Goal: Task Accomplishment & Management: Manage account settings

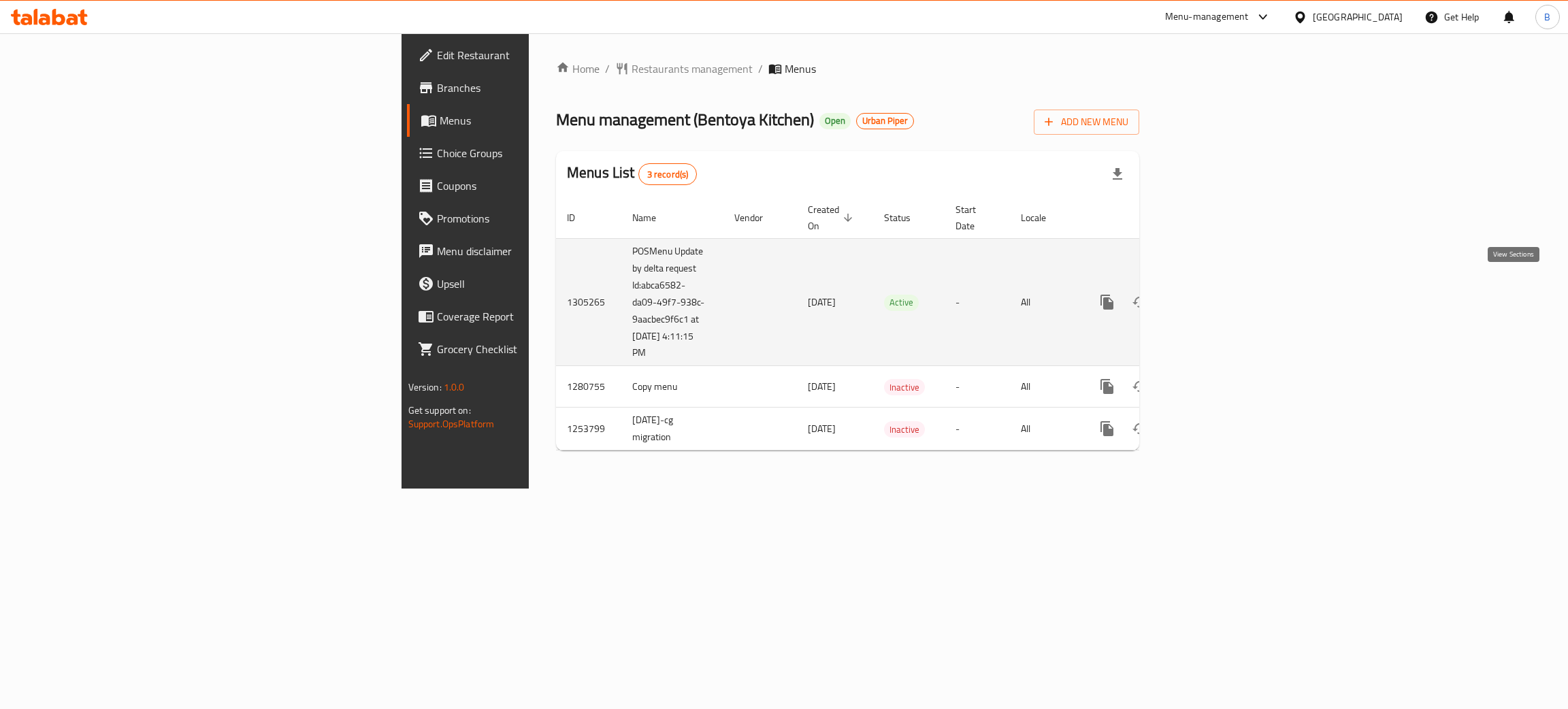
click at [1213, 294] on icon "enhanced table" at bounding box center [1205, 302] width 16 height 16
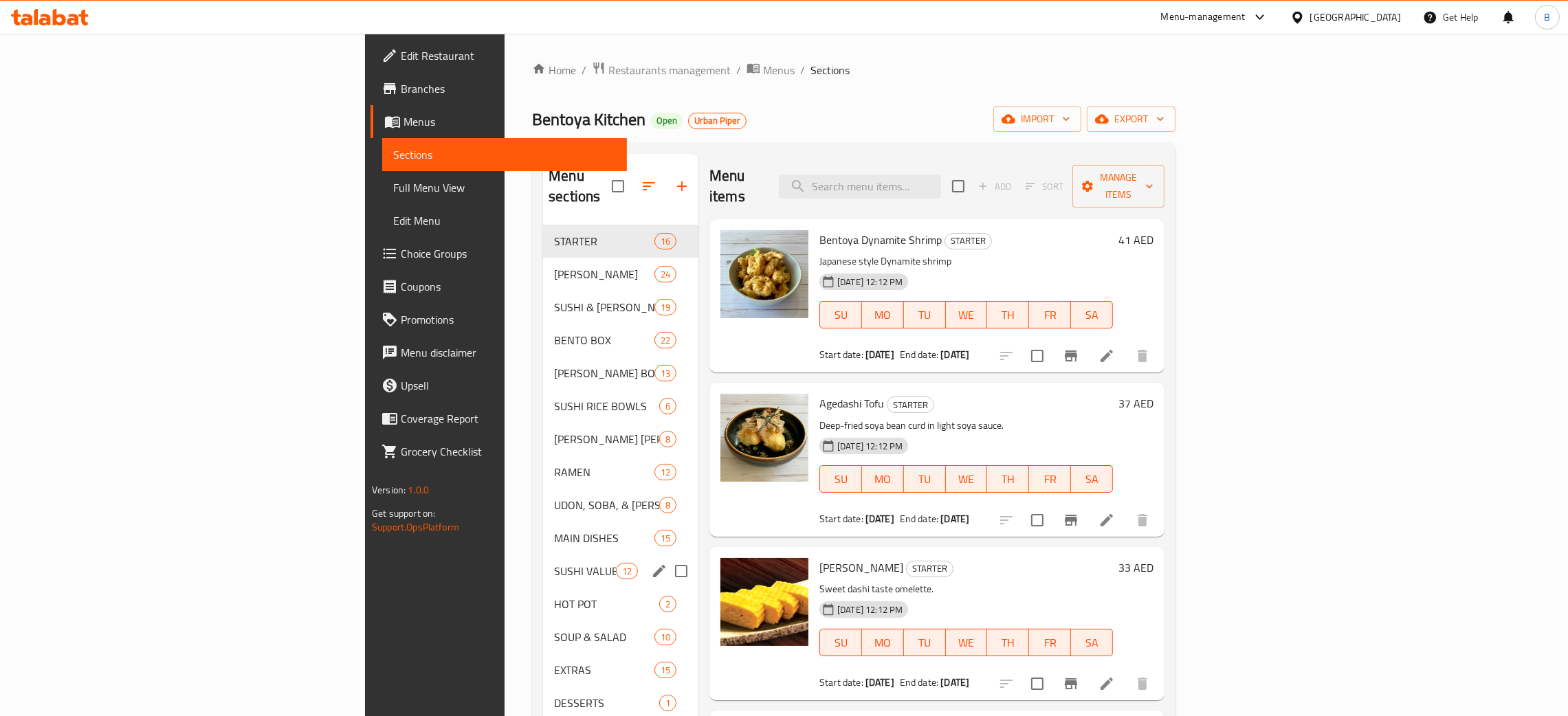
scroll to position [194, 0]
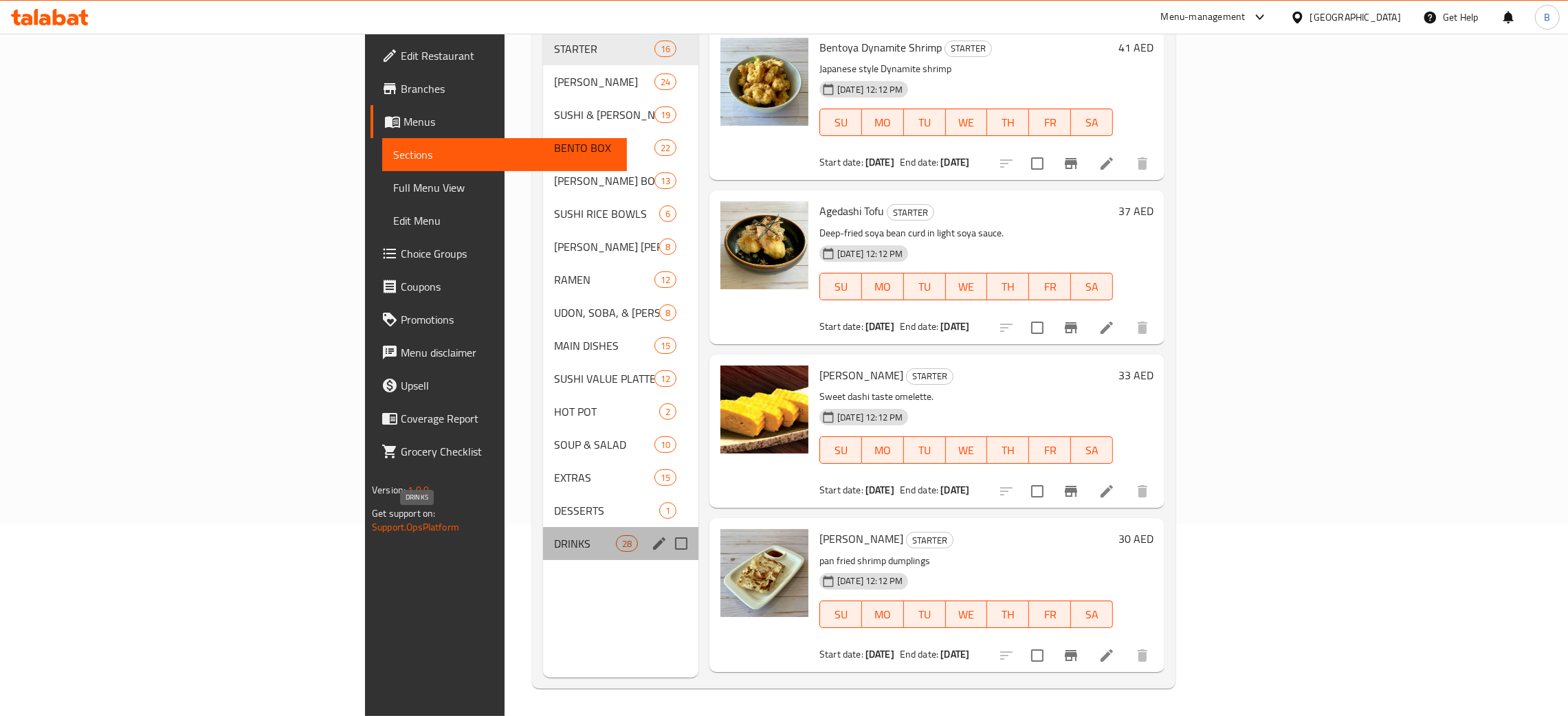
click at [554, 535] on span "DRINKS" at bounding box center [585, 543] width 62 height 16
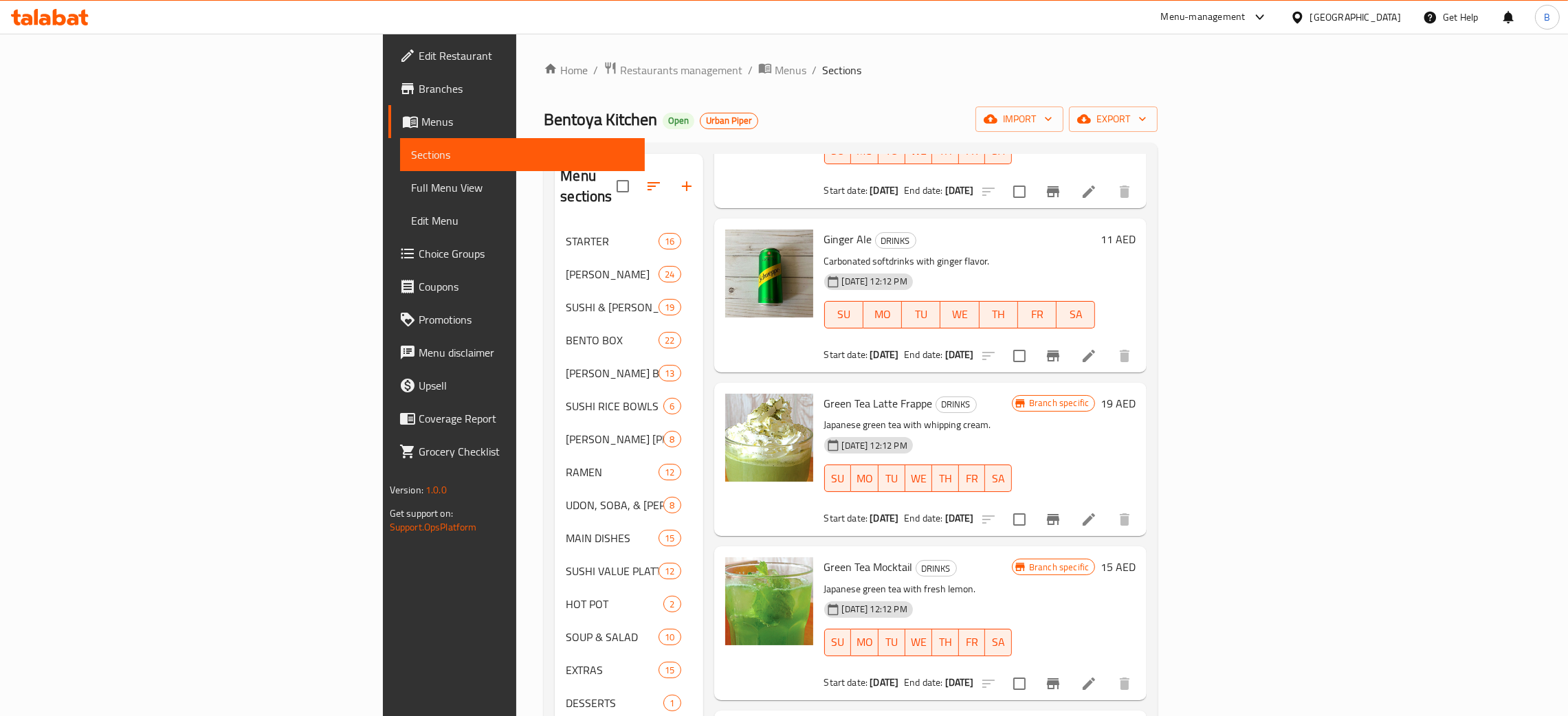
scroll to position [506, 0]
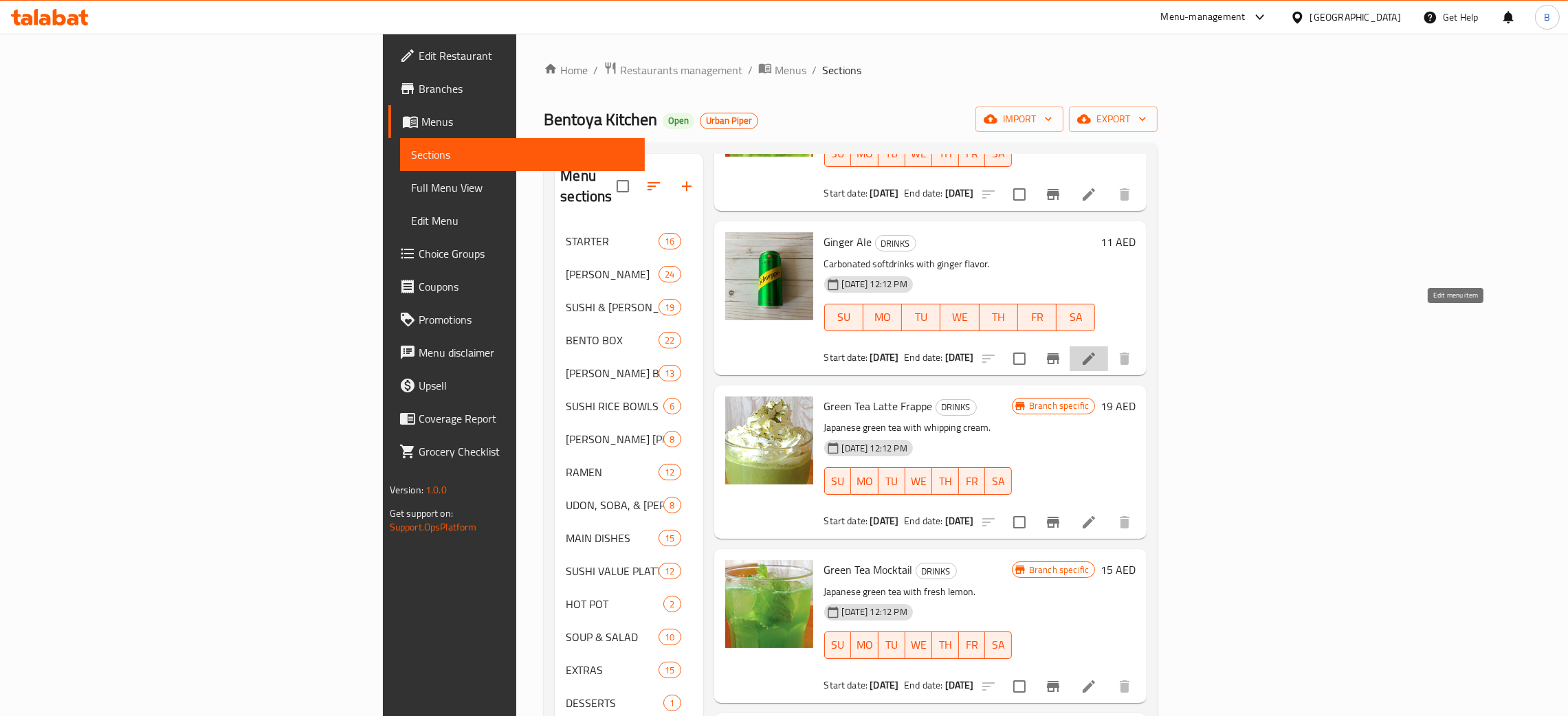
click at [1097, 351] on icon at bounding box center [1089, 359] width 16 height 16
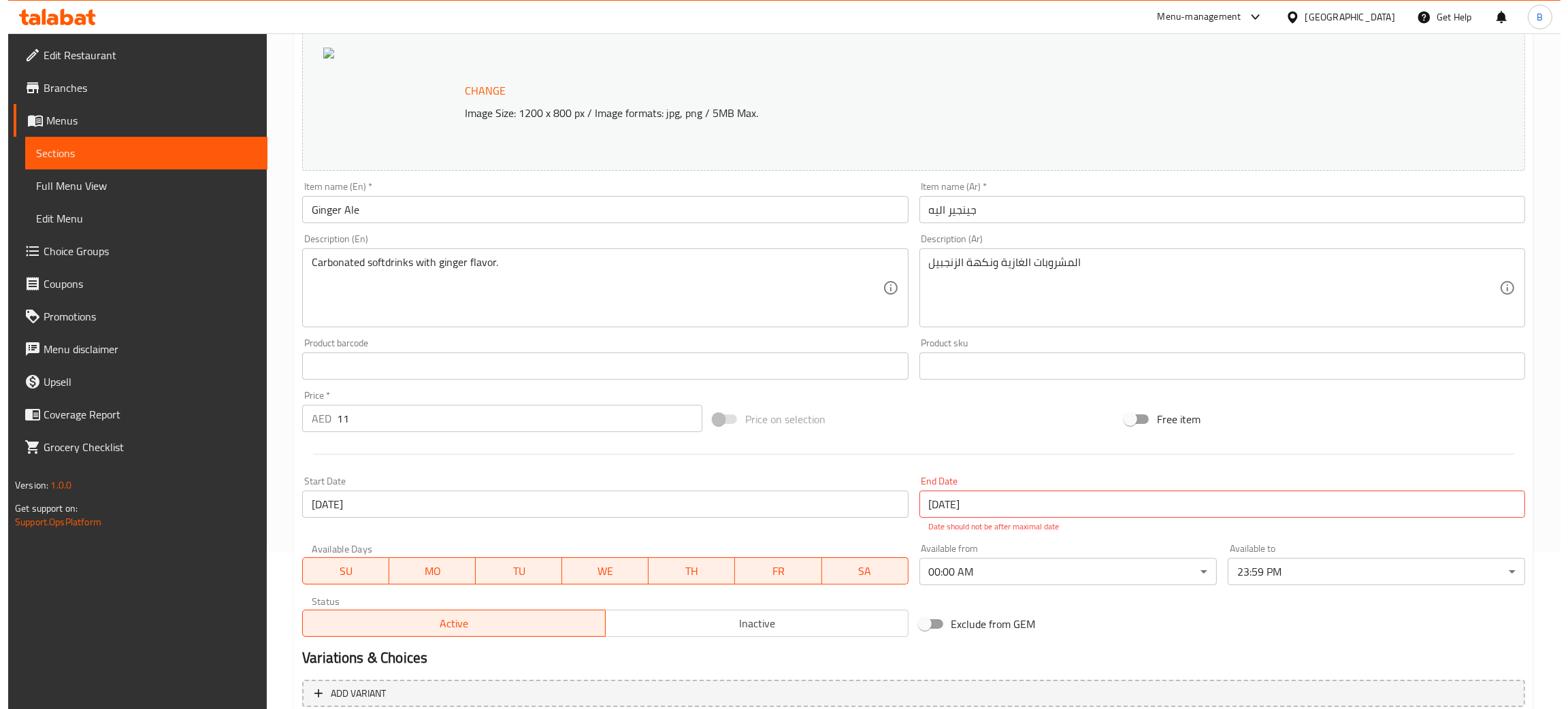
scroll to position [190, 0]
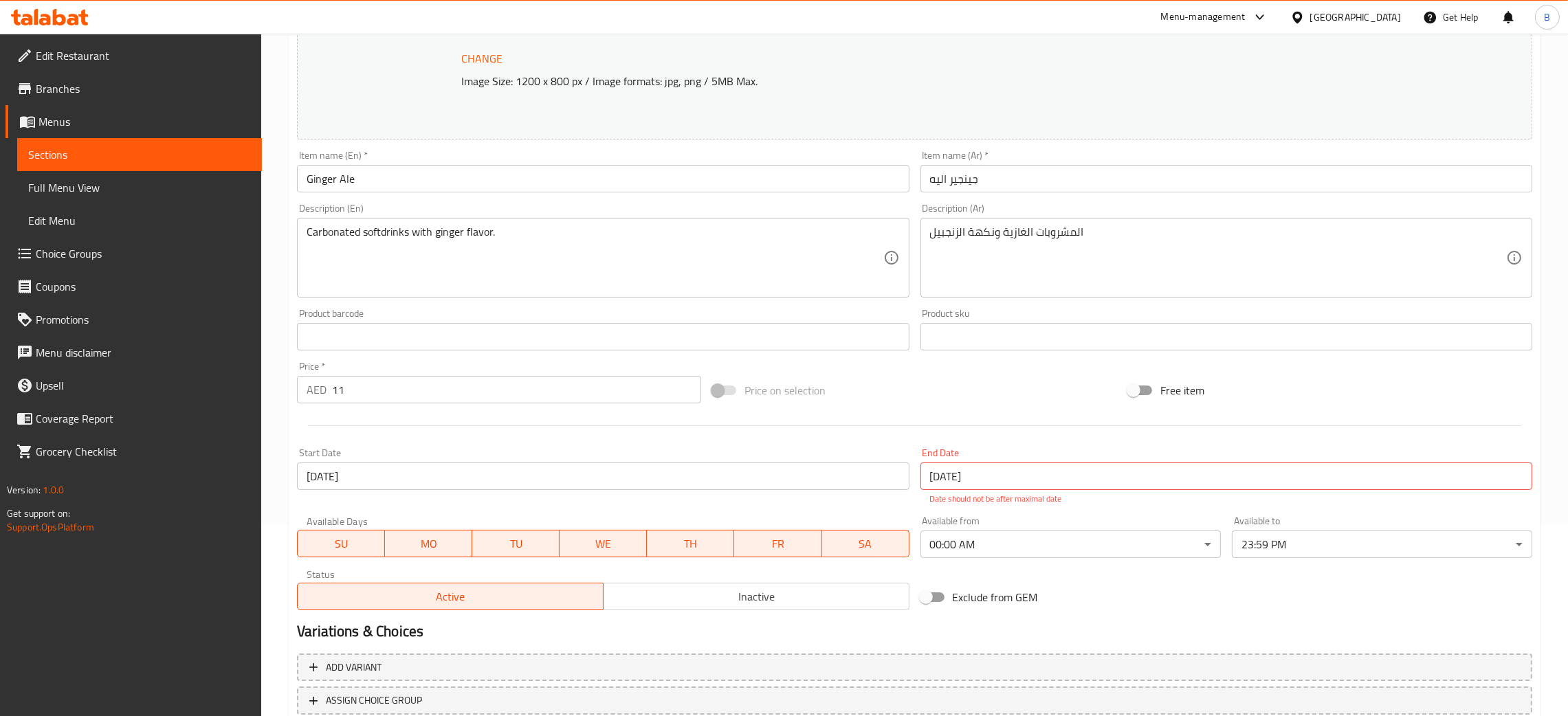
click at [996, 482] on input "[DATE]" at bounding box center [1225, 476] width 611 height 28
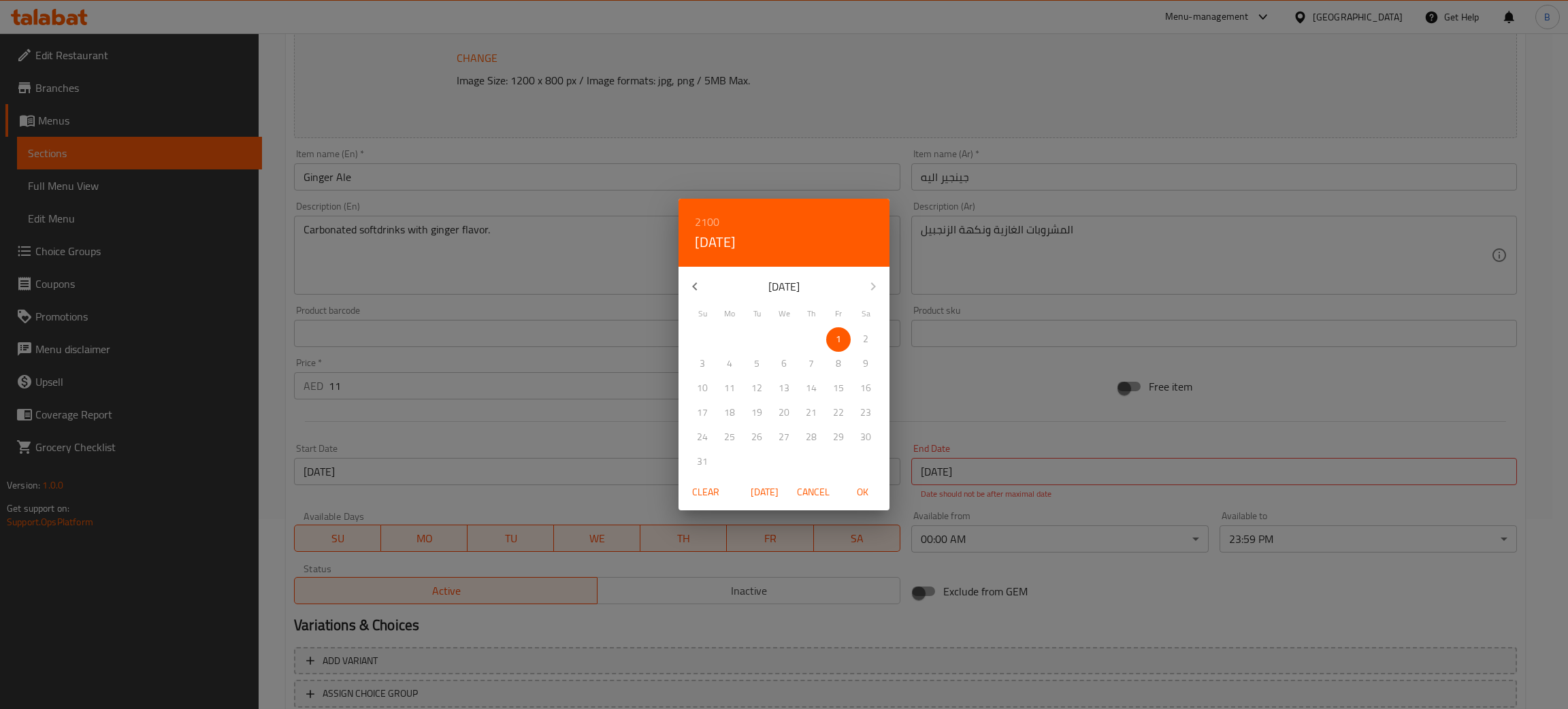
click at [960, 470] on div "2100 Fri, Jan [DATE] Mo Tu We Th Fr Sa 27 28 29 30 31 1 2 3 4 5 6 7 8 9 10 11 1…" at bounding box center [784, 354] width 1568 height 709
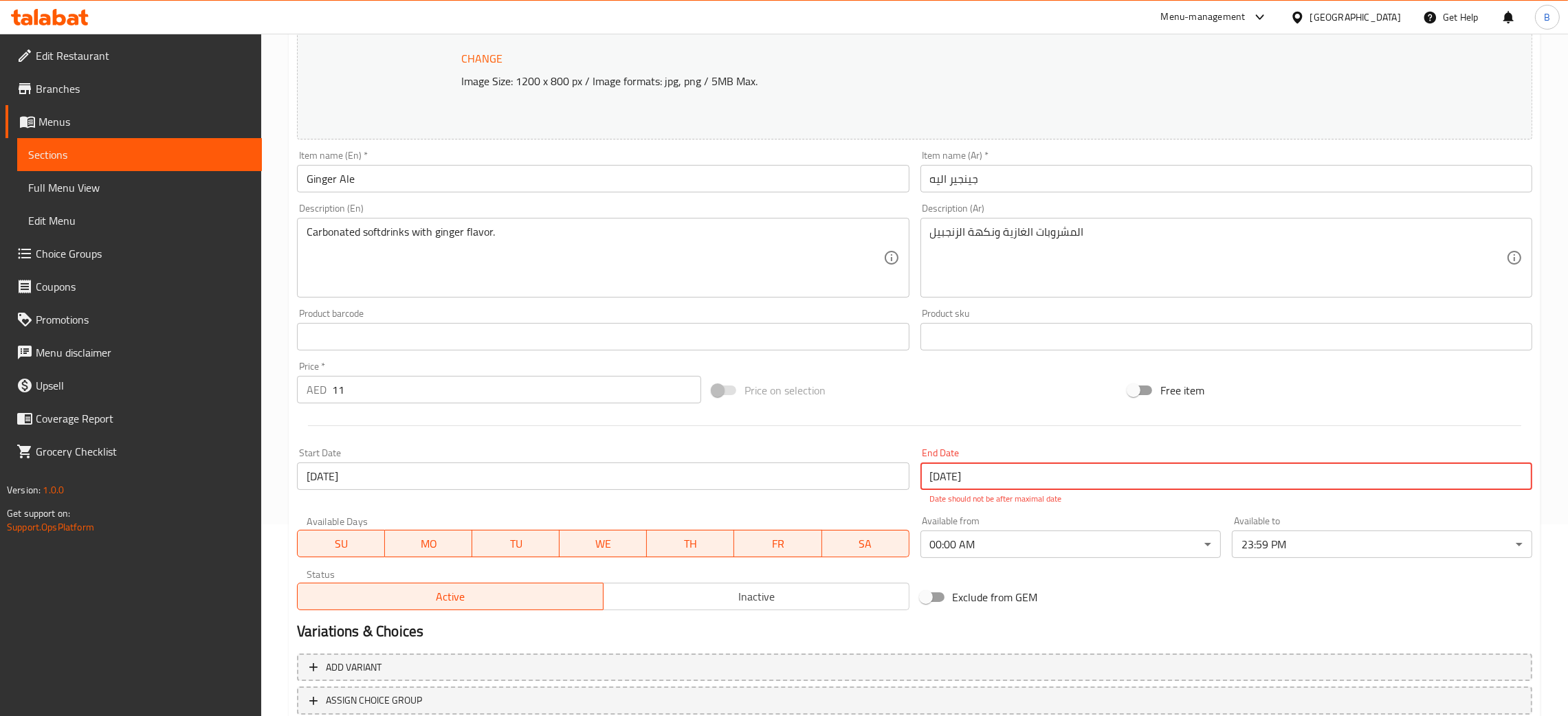
drag, startPoint x: 969, startPoint y: 475, endPoint x: 974, endPoint y: 481, distance: 7.8
click at [974, 481] on input "[DATE]" at bounding box center [1225, 476] width 611 height 28
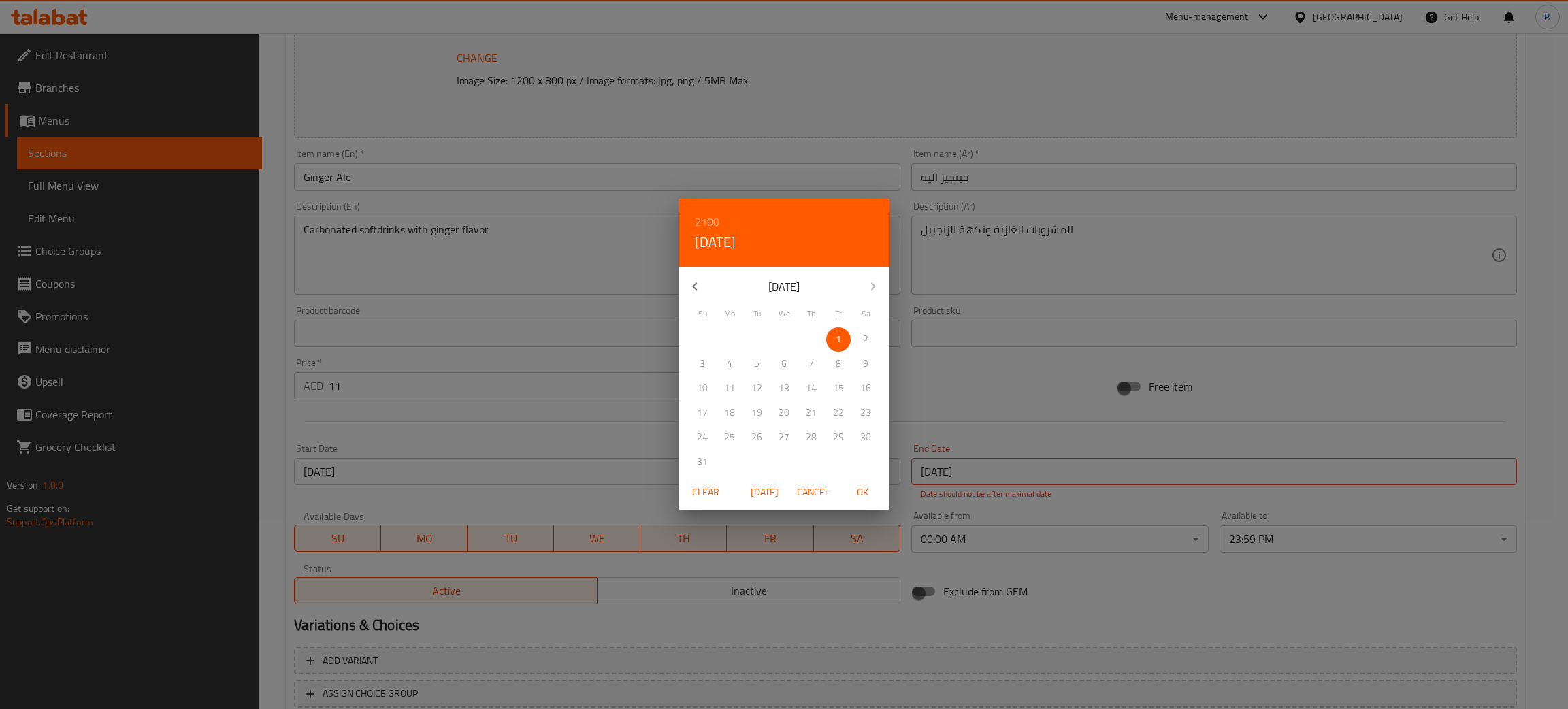
click at [695, 214] on h6 "2100" at bounding box center [707, 222] width 25 height 19
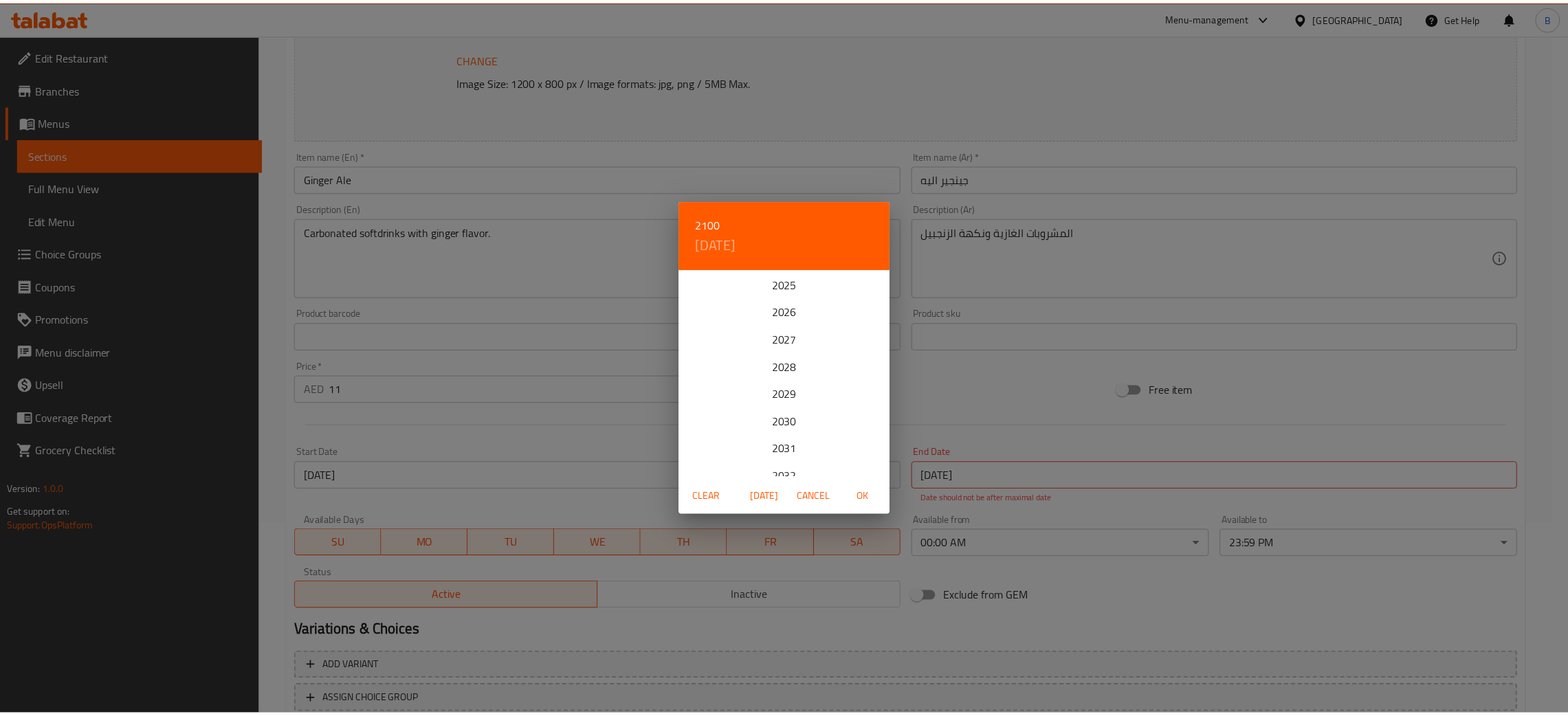
scroll to position [0, 0]
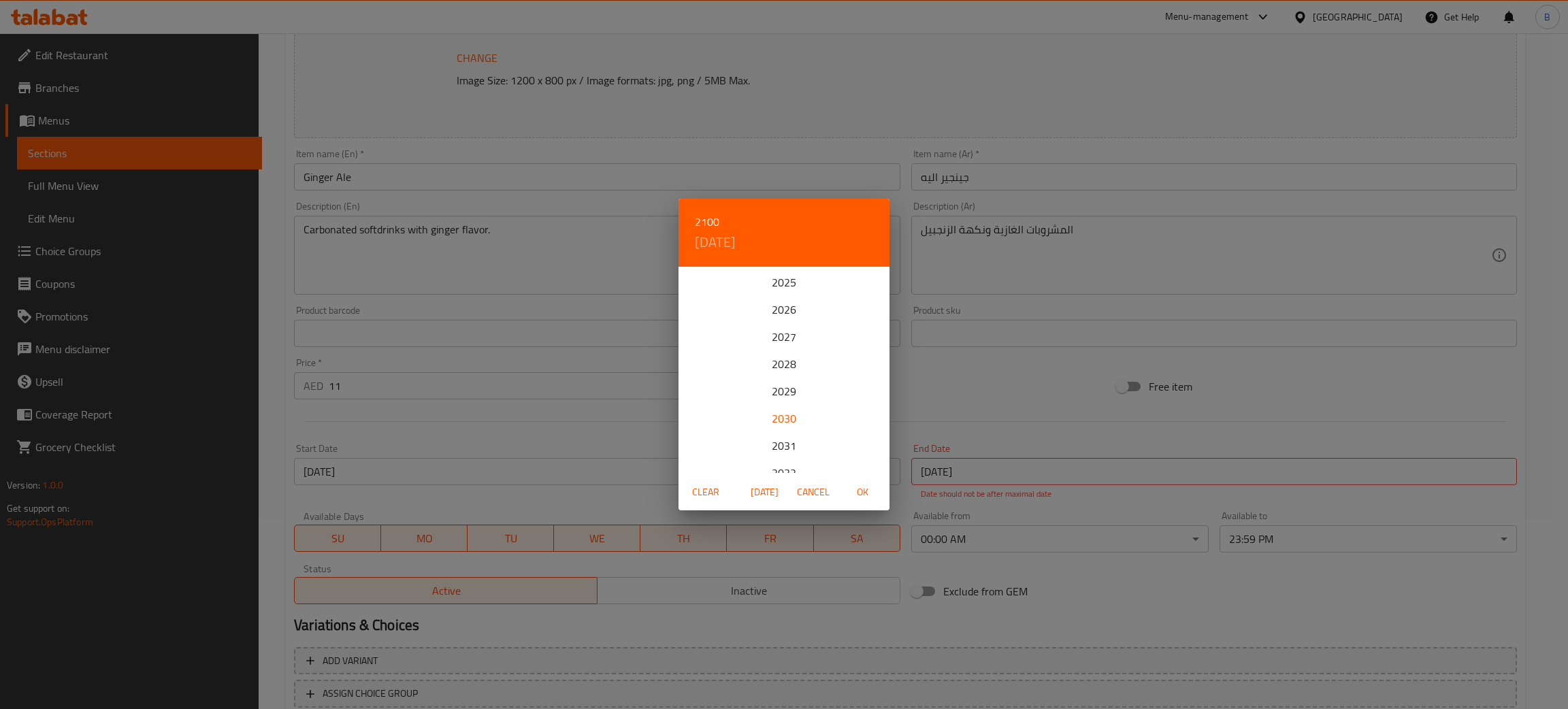
click at [775, 418] on div "2030" at bounding box center [784, 419] width 211 height 27
click at [867, 496] on span "OK" at bounding box center [862, 492] width 33 height 17
type input "[DATE]"
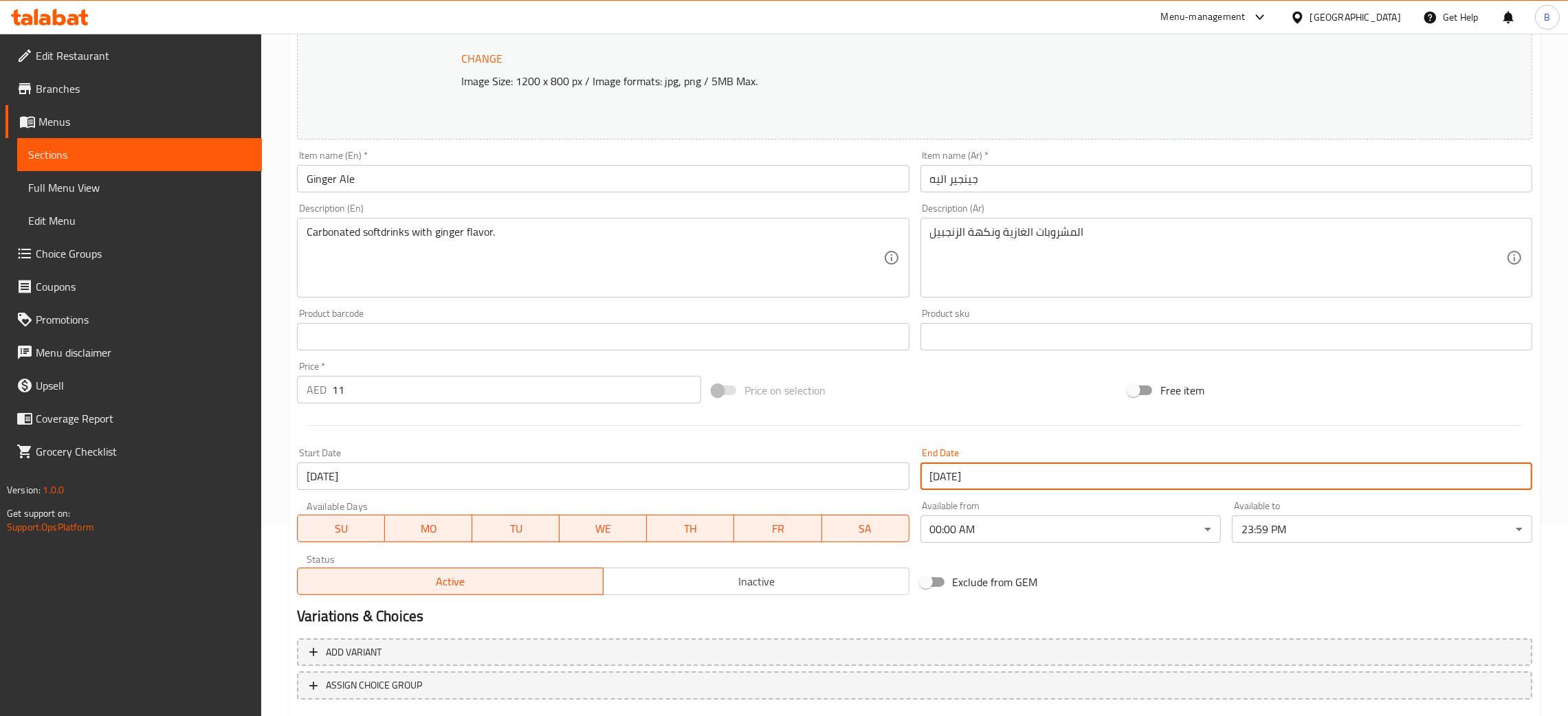
click at [1013, 408] on div "Price on selection" at bounding box center [914, 390] width 415 height 37
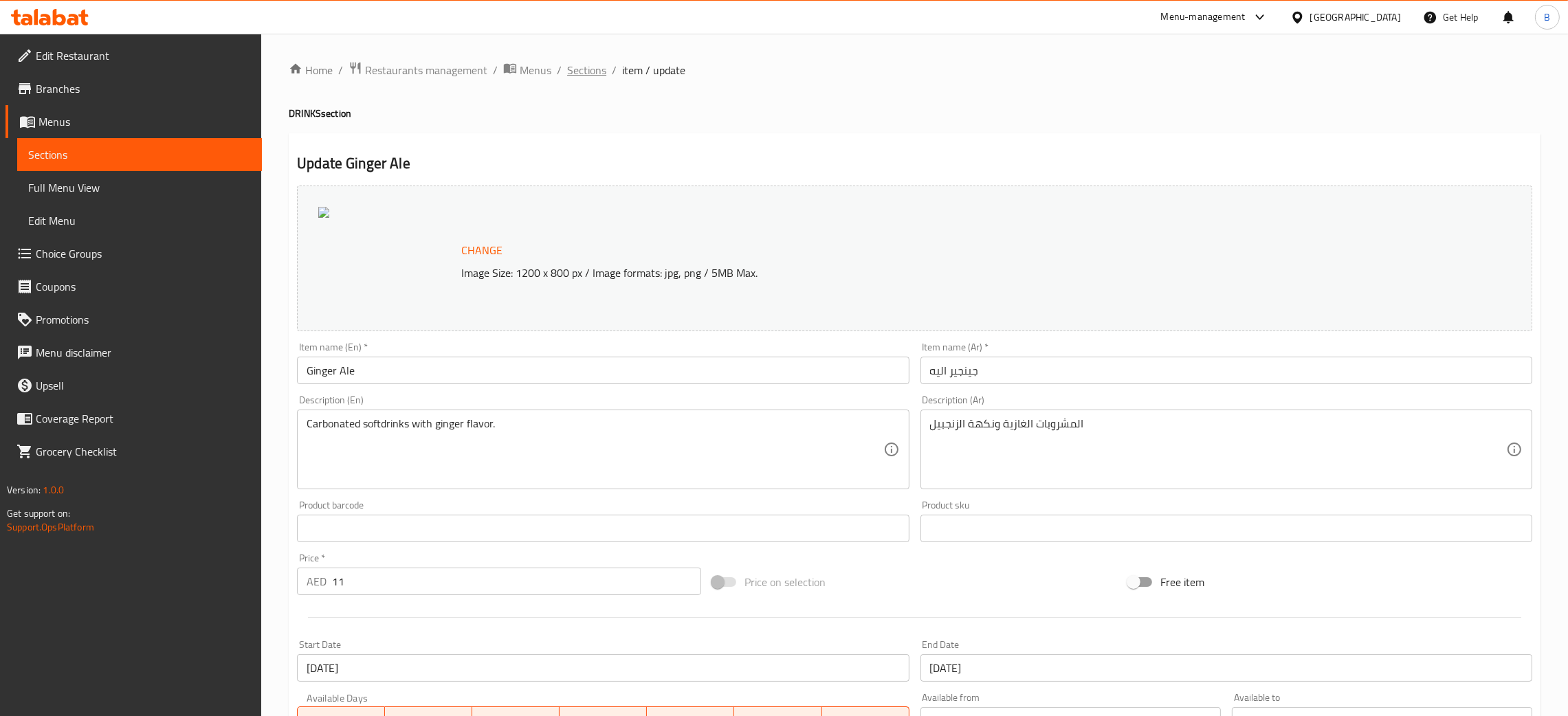
click at [602, 68] on span "Sections" at bounding box center [586, 70] width 39 height 16
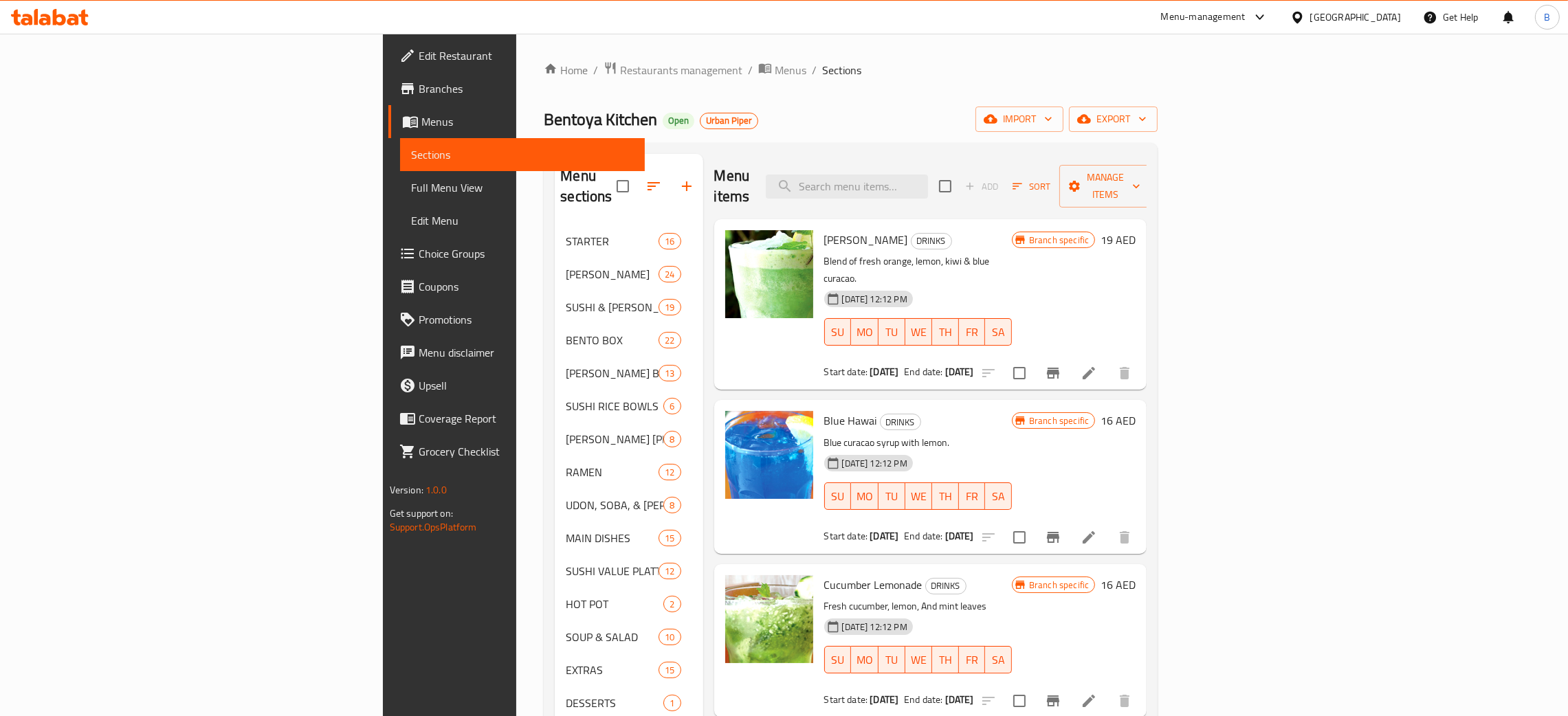
scroll to position [325, 0]
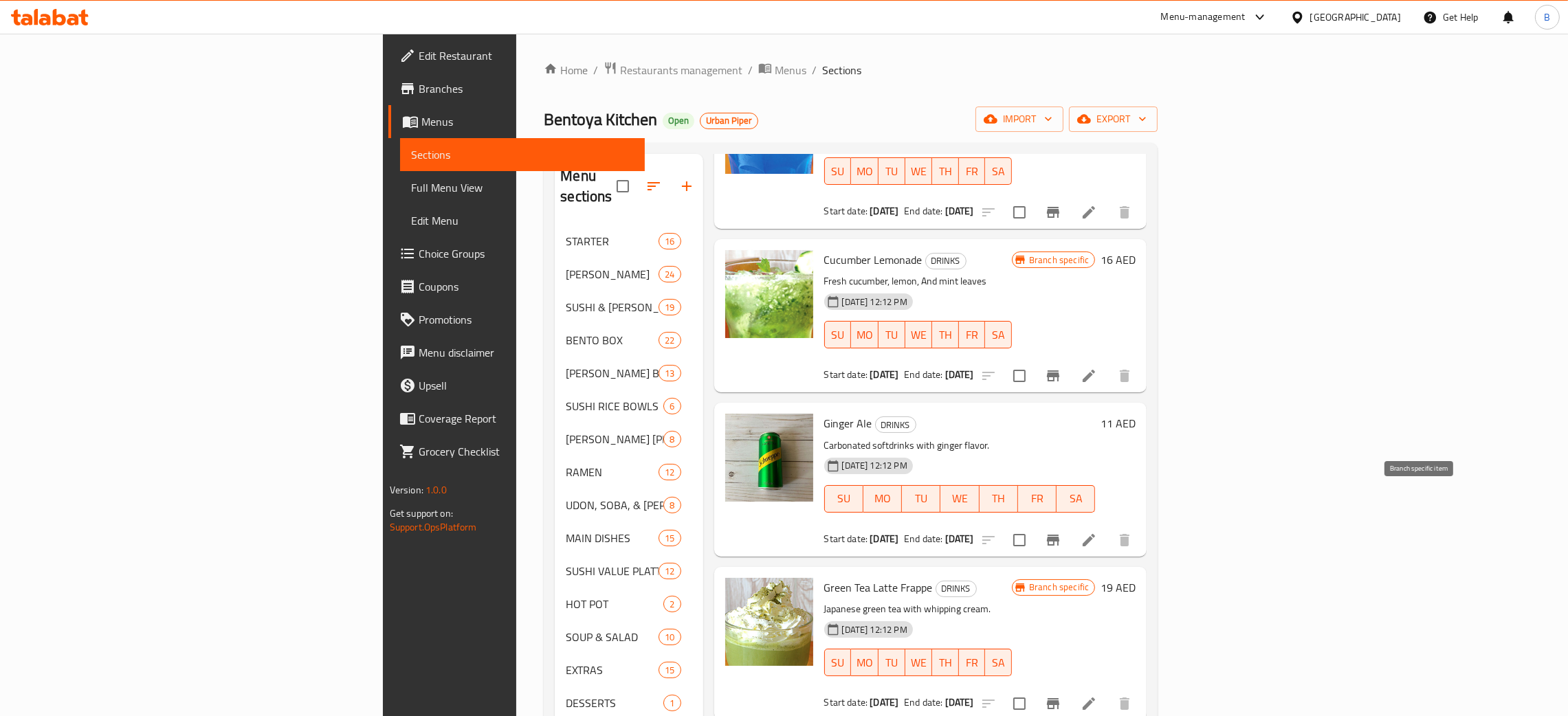
click at [1061, 532] on icon "Branch-specific-item" at bounding box center [1053, 540] width 16 height 16
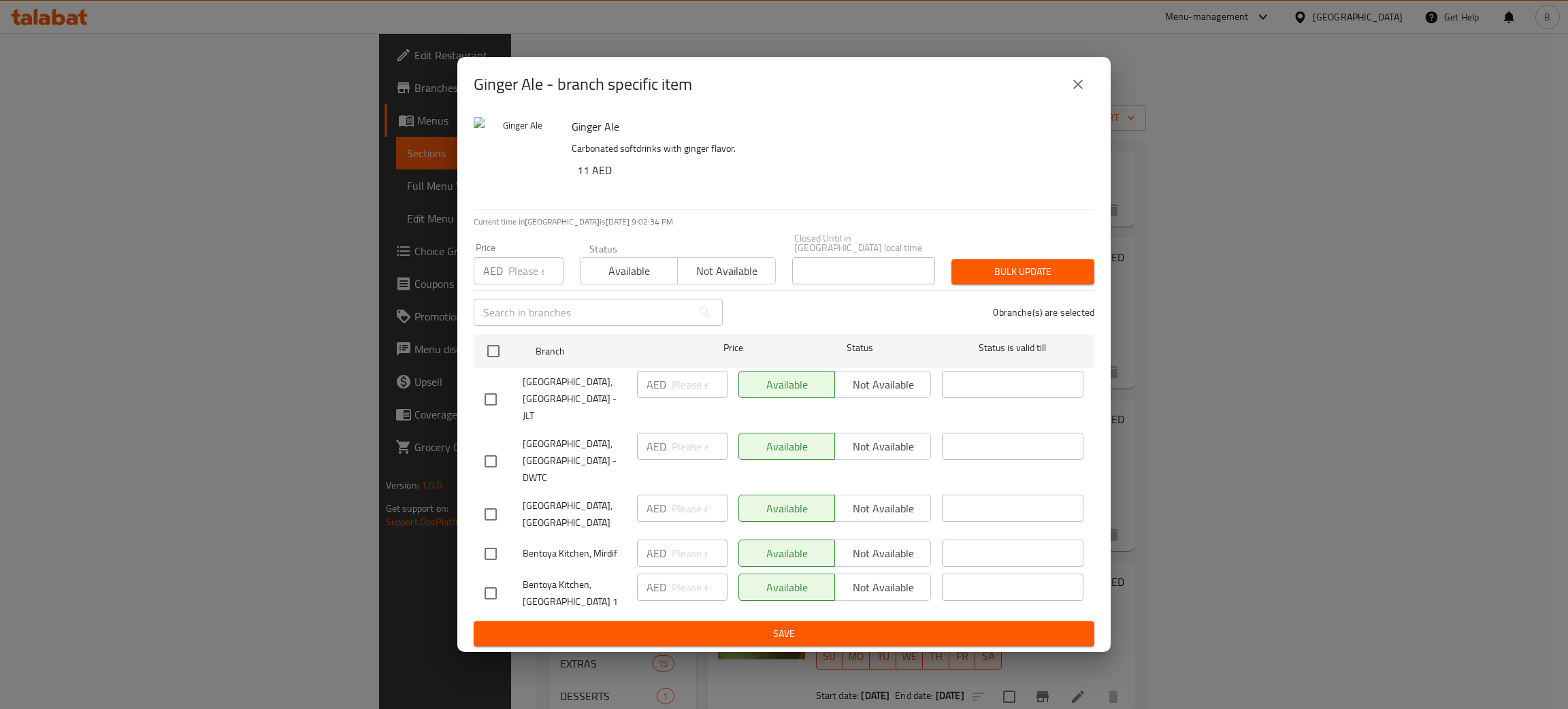
click at [861, 389] on div "Available Not available" at bounding box center [835, 384] width 192 height 27
click at [492, 403] on input "checkbox" at bounding box center [491, 399] width 29 height 29
checkbox input "true"
click at [879, 375] on span "Not available" at bounding box center [883, 385] width 85 height 20
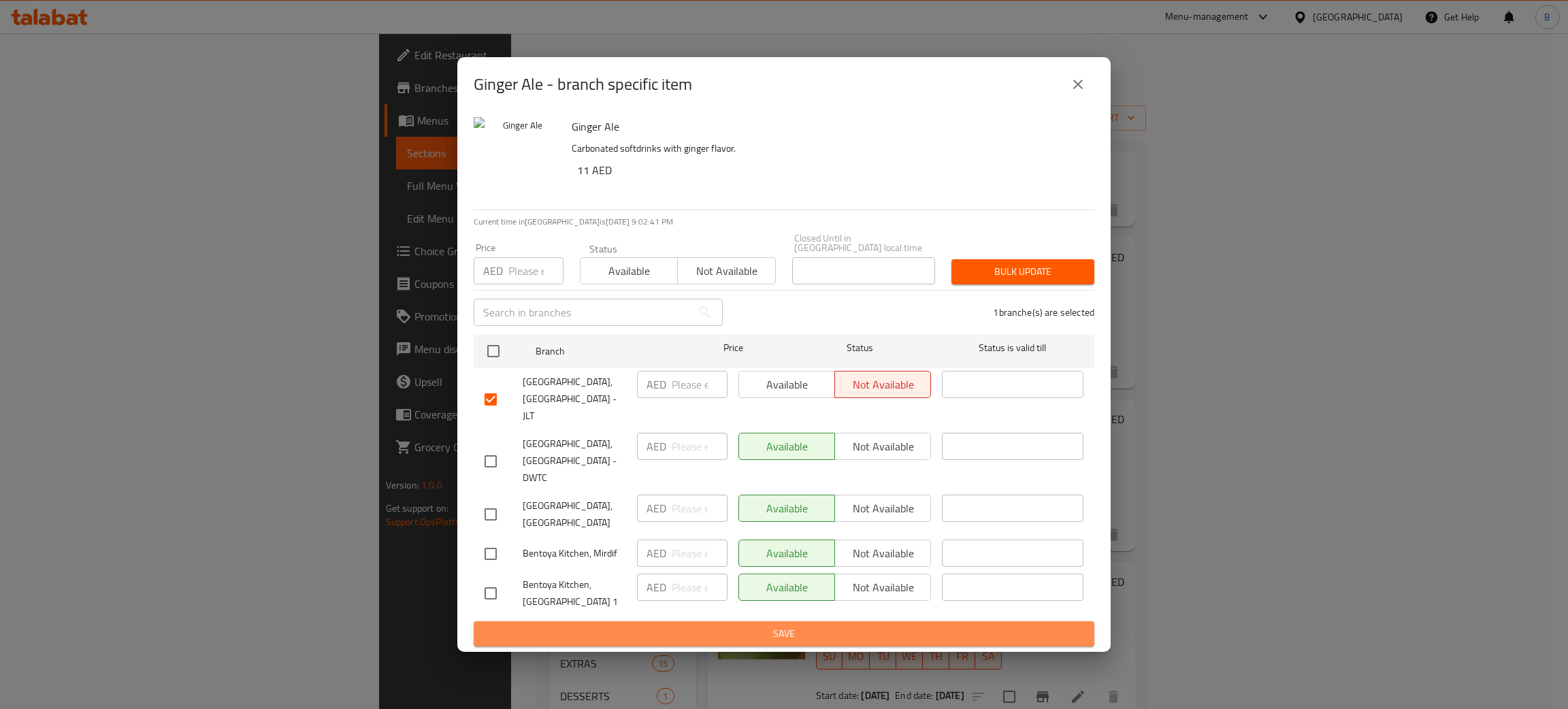
click at [793, 636] on span "Save" at bounding box center [784, 634] width 599 height 17
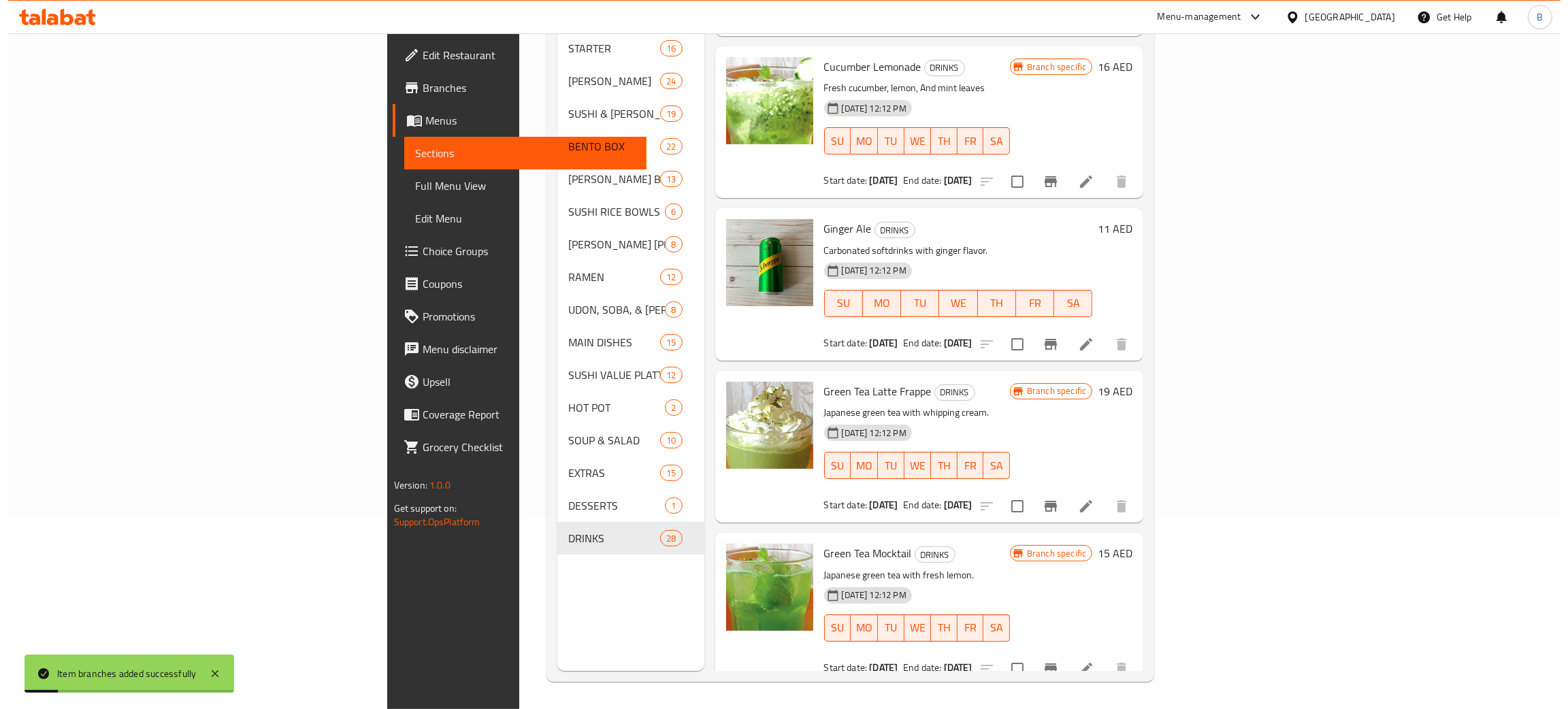
scroll to position [0, 0]
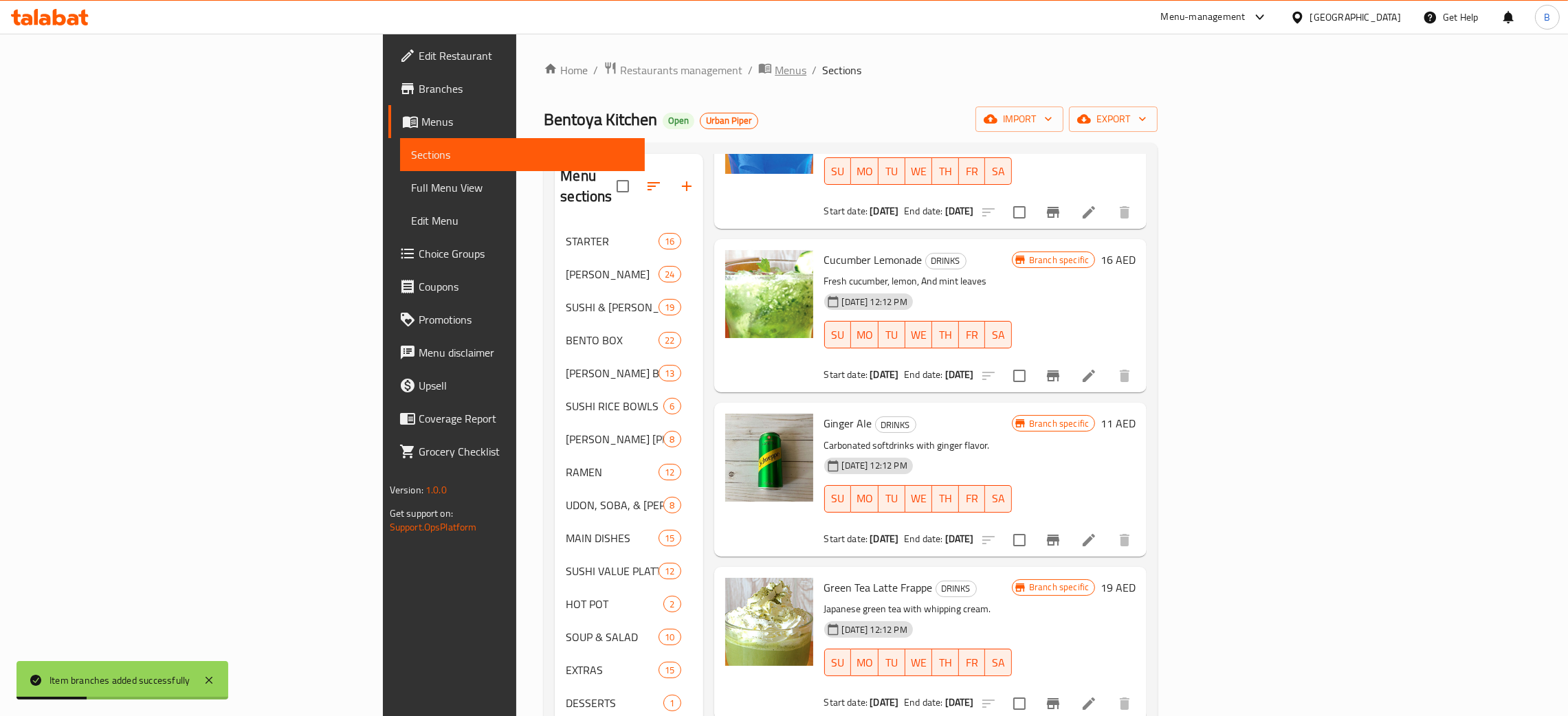
click at [774, 70] on span "Menus" at bounding box center [790, 70] width 32 height 16
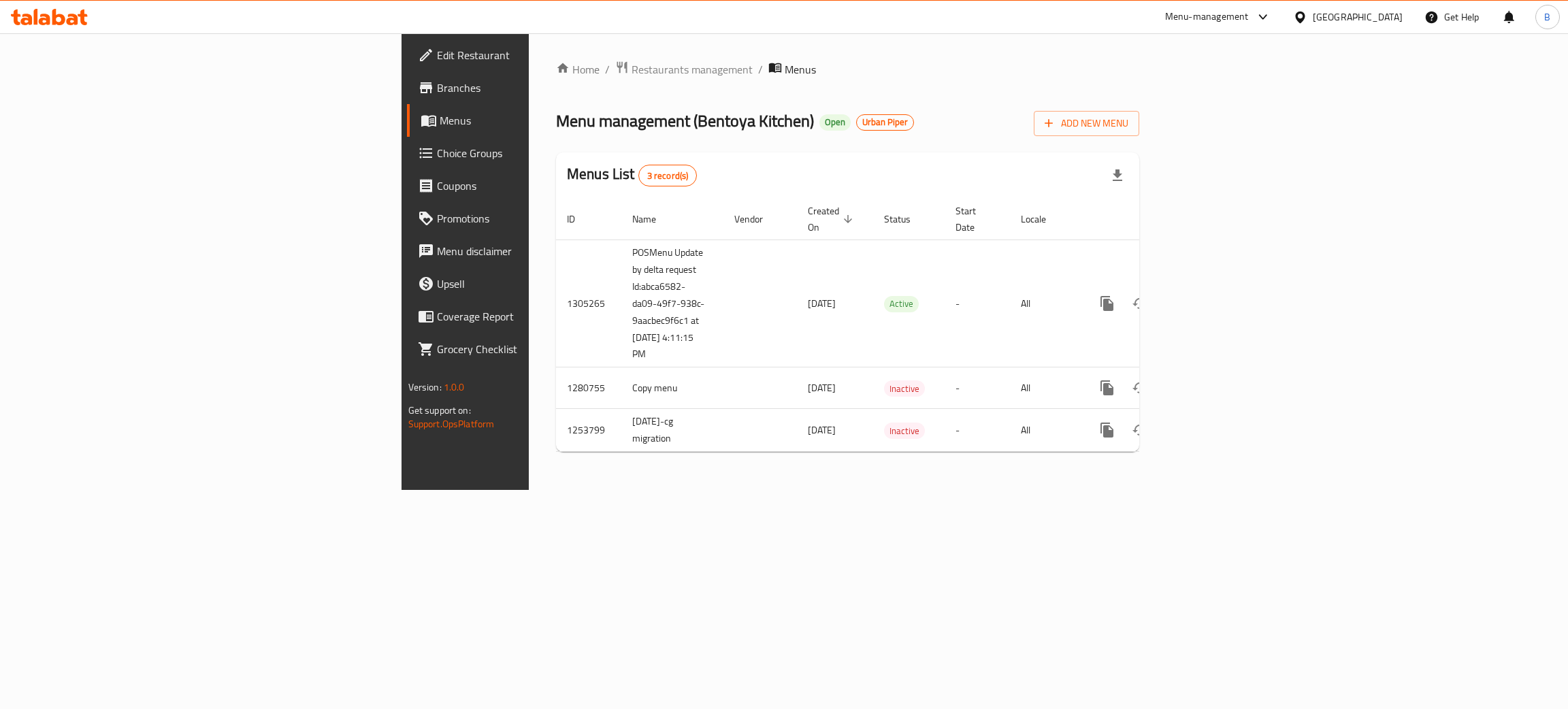
click at [407, 75] on link "Branches" at bounding box center [535, 87] width 257 height 33
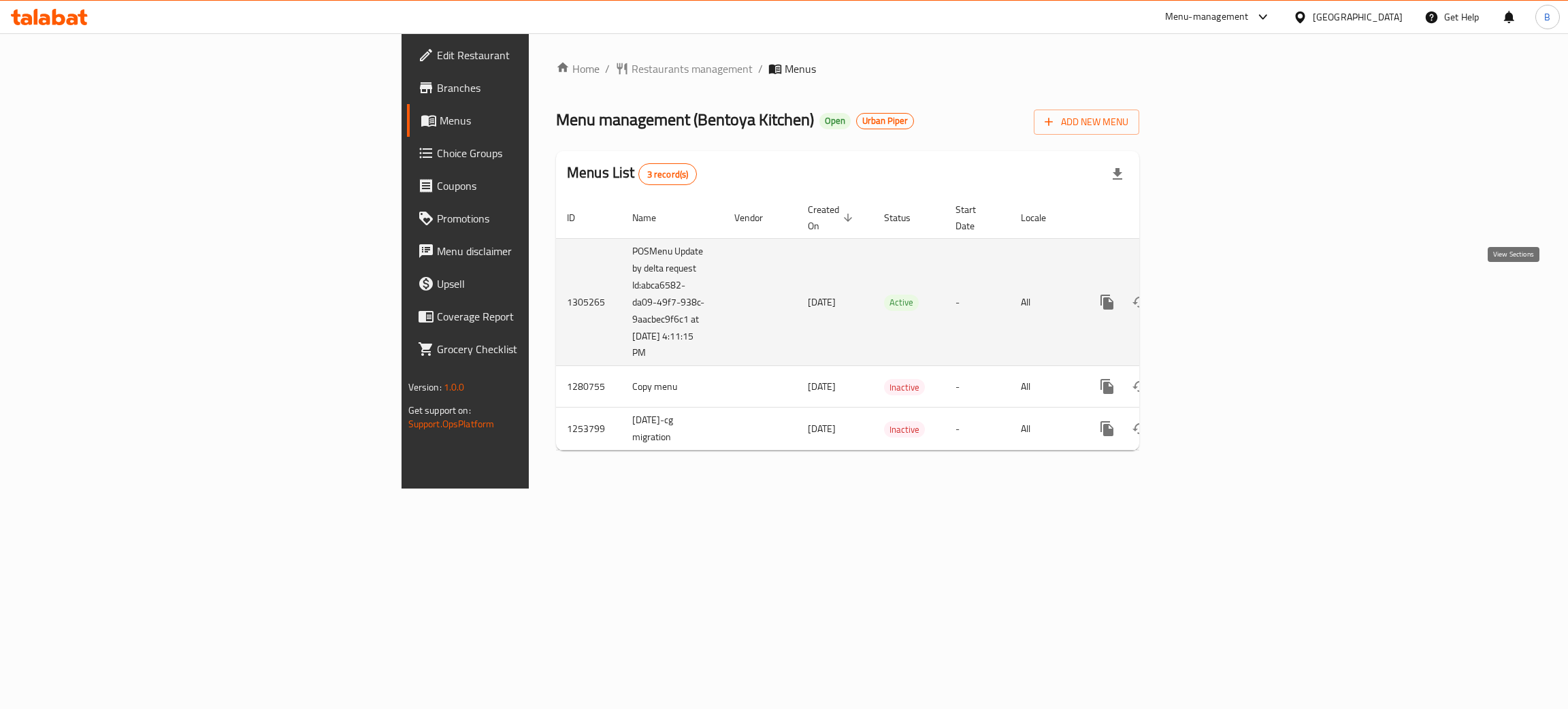
click at [1213, 294] on icon "enhanced table" at bounding box center [1205, 302] width 16 height 16
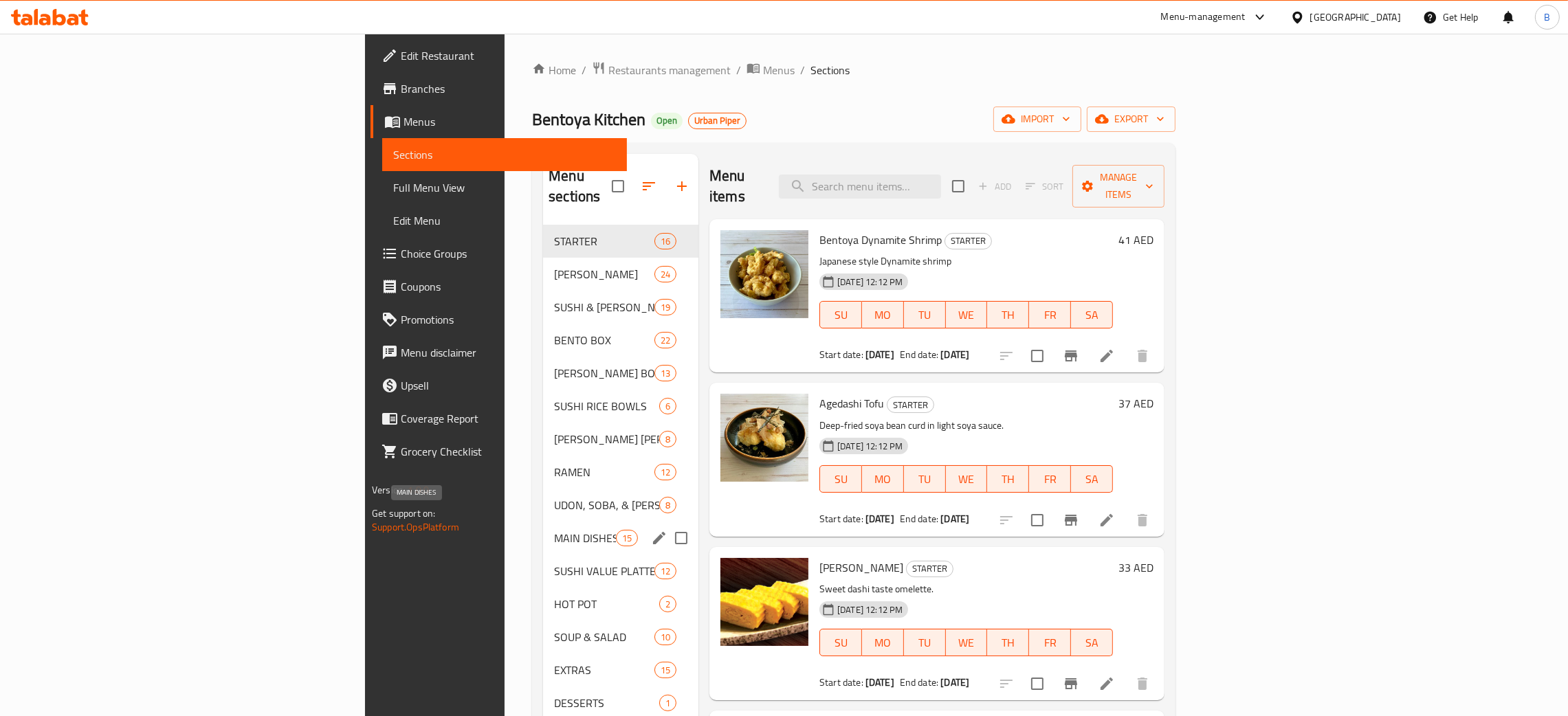
scroll to position [194, 0]
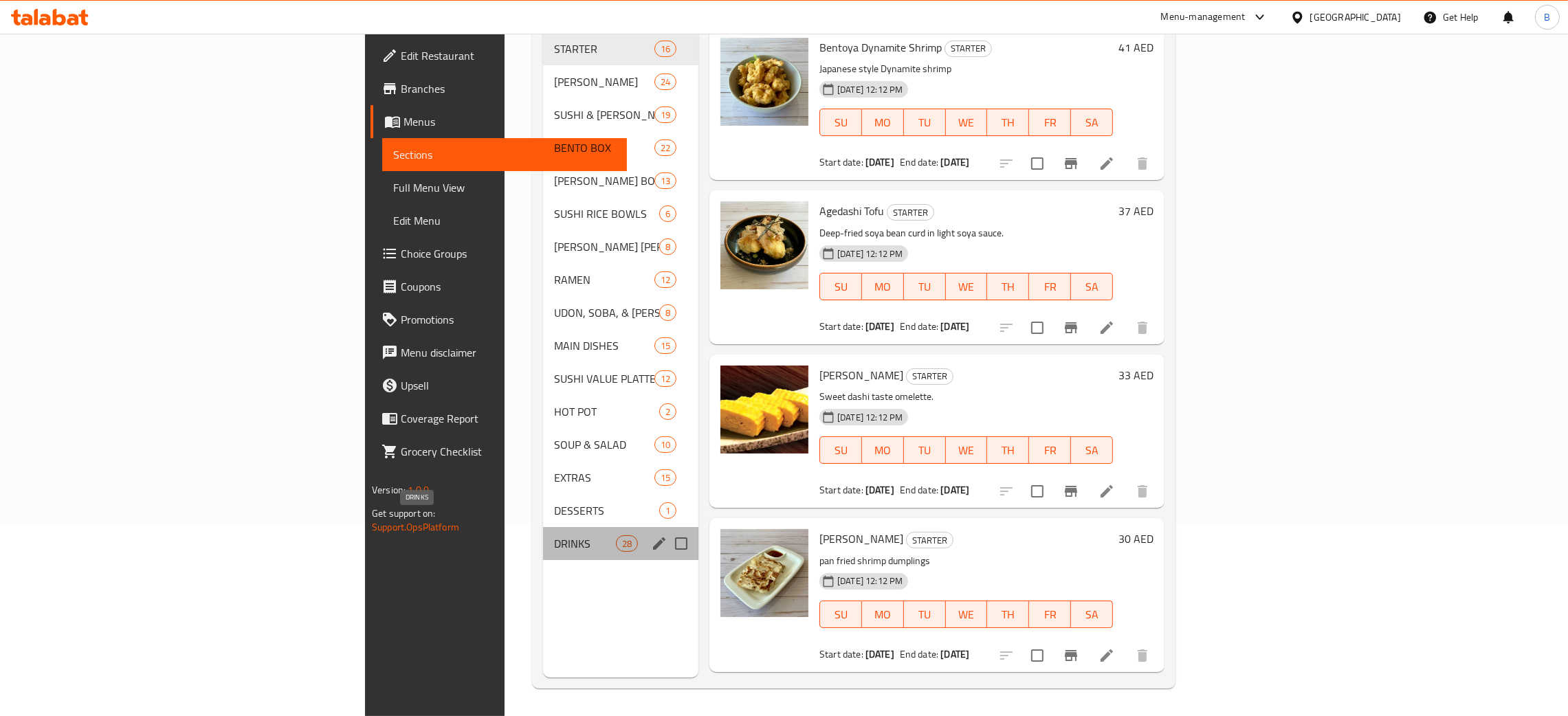
click at [554, 535] on span "DRINKS" at bounding box center [585, 543] width 62 height 16
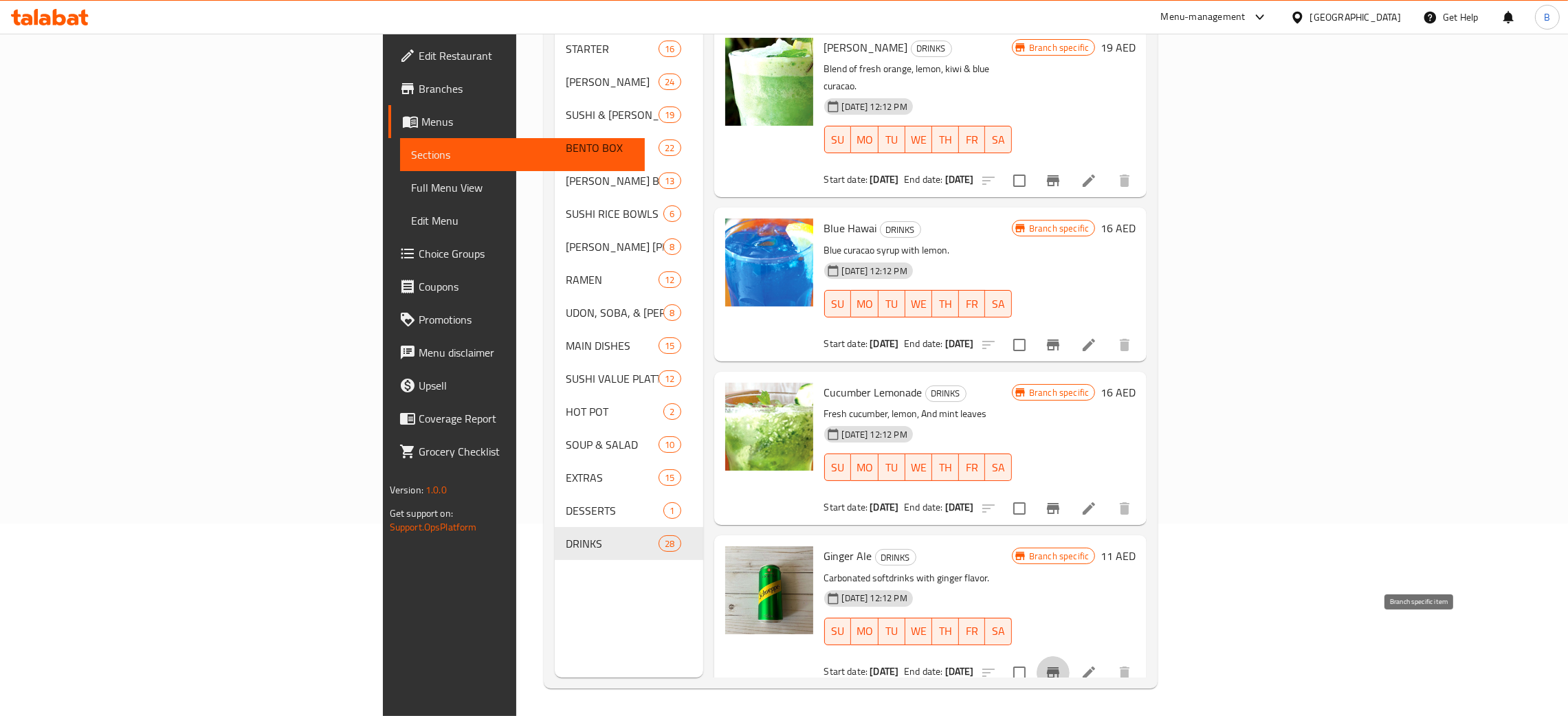
click at [1061, 665] on icon "Branch-specific-item" at bounding box center [1053, 673] width 16 height 16
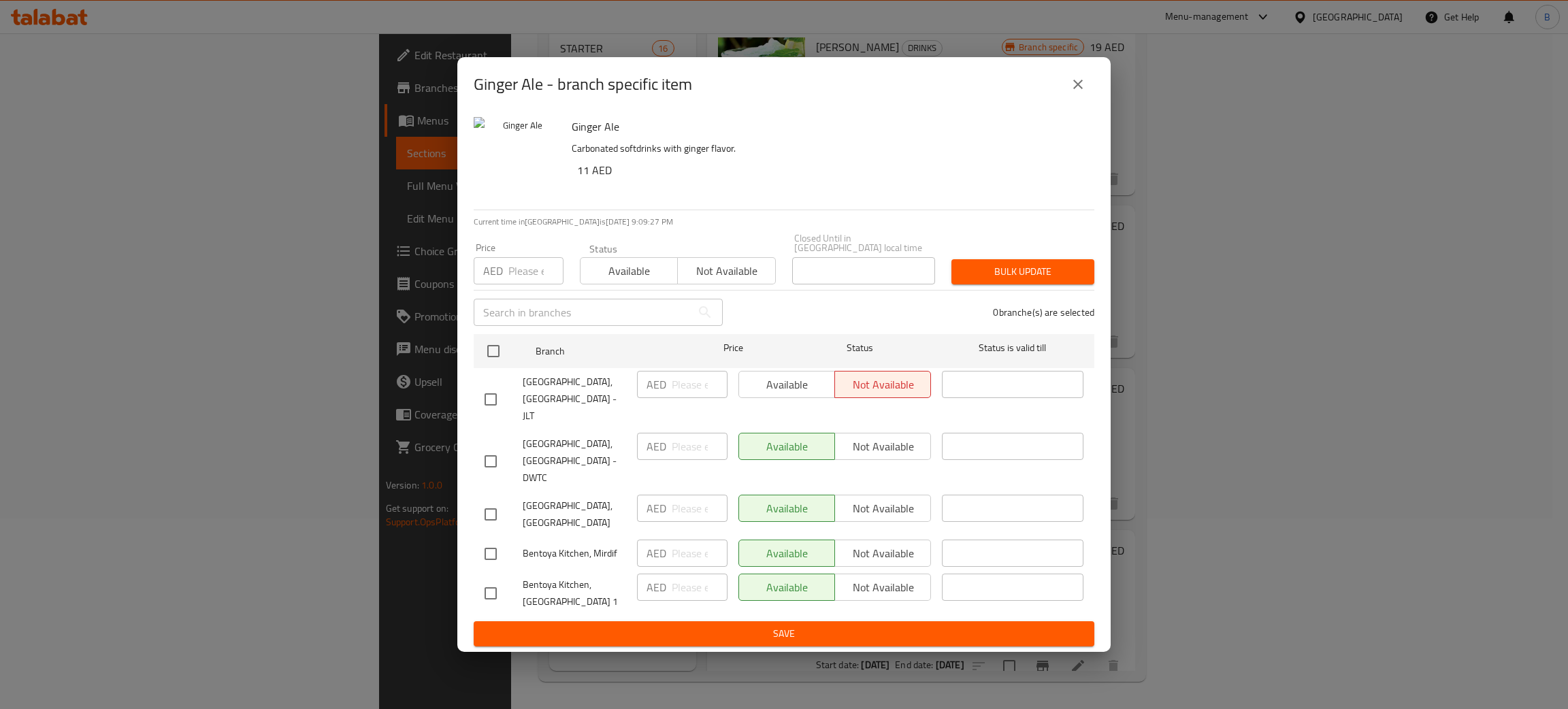
click at [487, 519] on input "checkbox" at bounding box center [491, 515] width 29 height 29
checkbox input "true"
click at [849, 505] on span "Not available" at bounding box center [883, 508] width 85 height 20
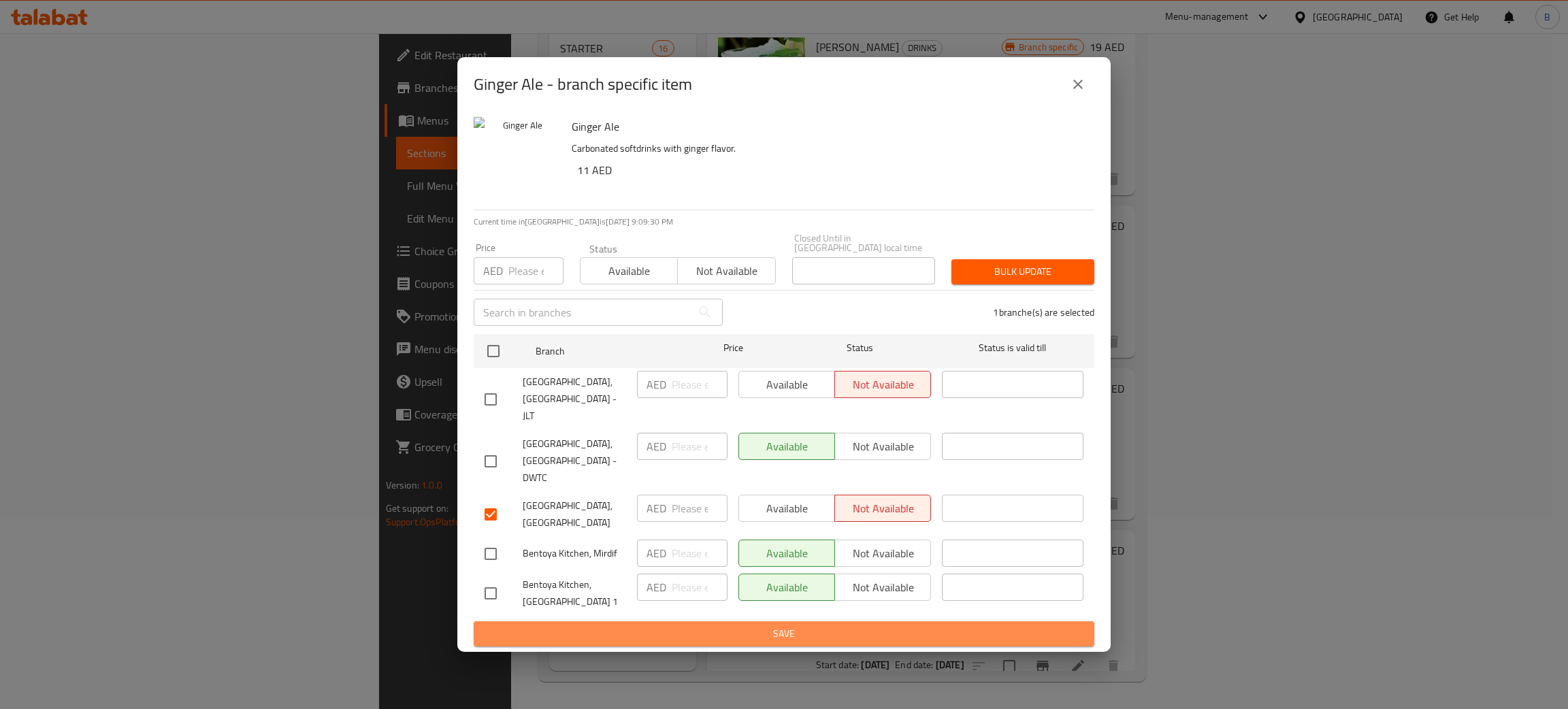
click at [872, 627] on span "Save" at bounding box center [784, 634] width 599 height 17
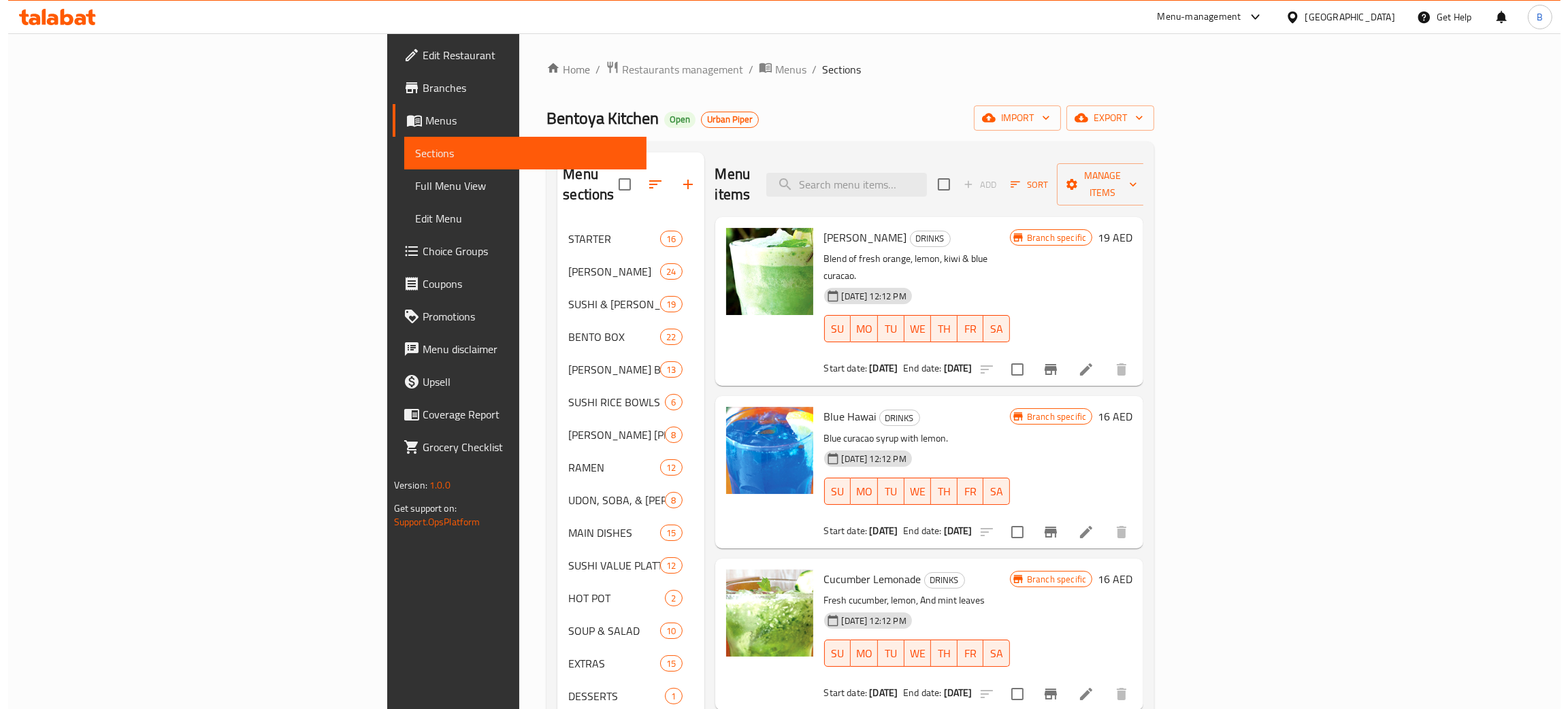
scroll to position [162, 0]
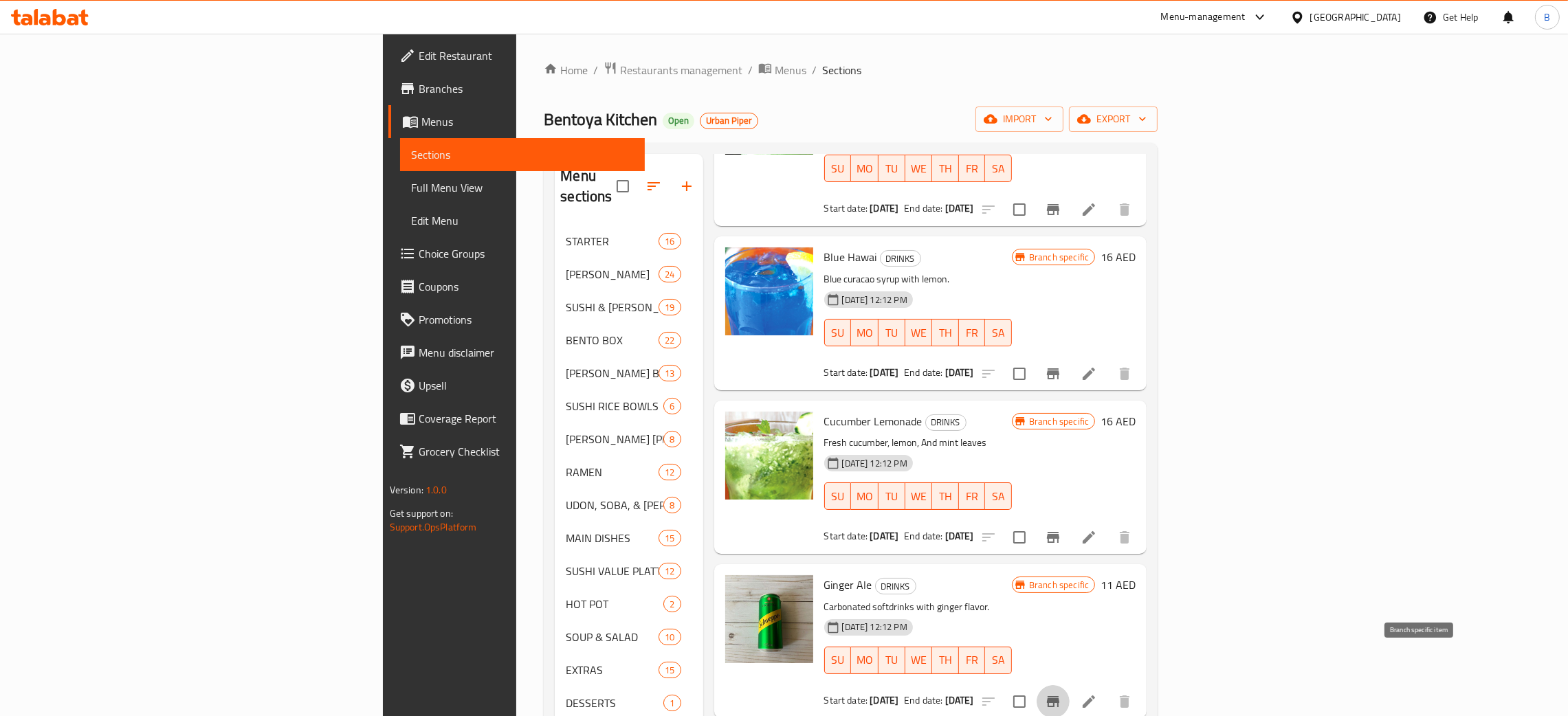
click at [1061, 693] on icon "Branch-specific-item" at bounding box center [1053, 701] width 16 height 16
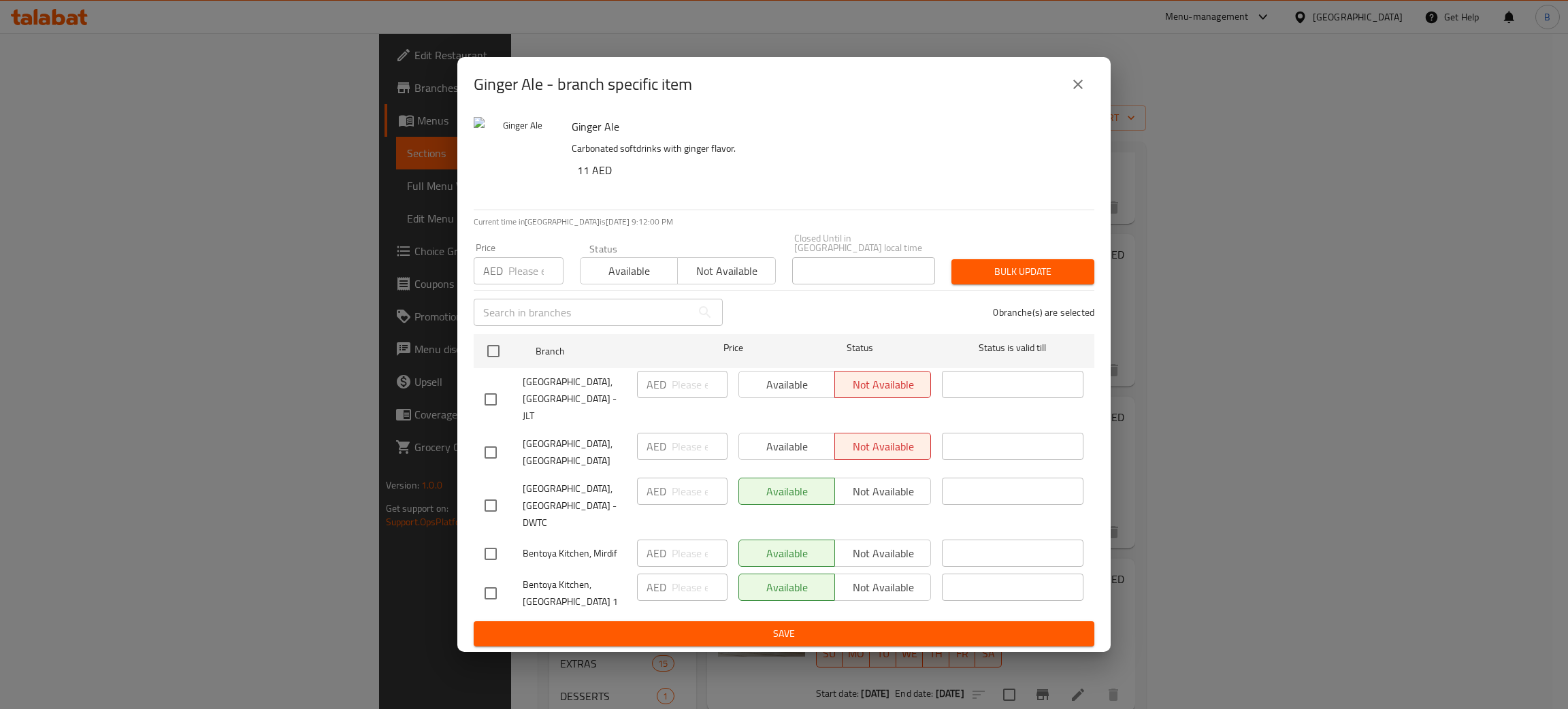
click at [771, 438] on div "Available Not available" at bounding box center [835, 447] width 192 height 27
click at [497, 443] on input "checkbox" at bounding box center [491, 452] width 29 height 29
checkbox input "true"
click at [489, 399] on input "checkbox" at bounding box center [491, 399] width 29 height 29
checkbox input "true"
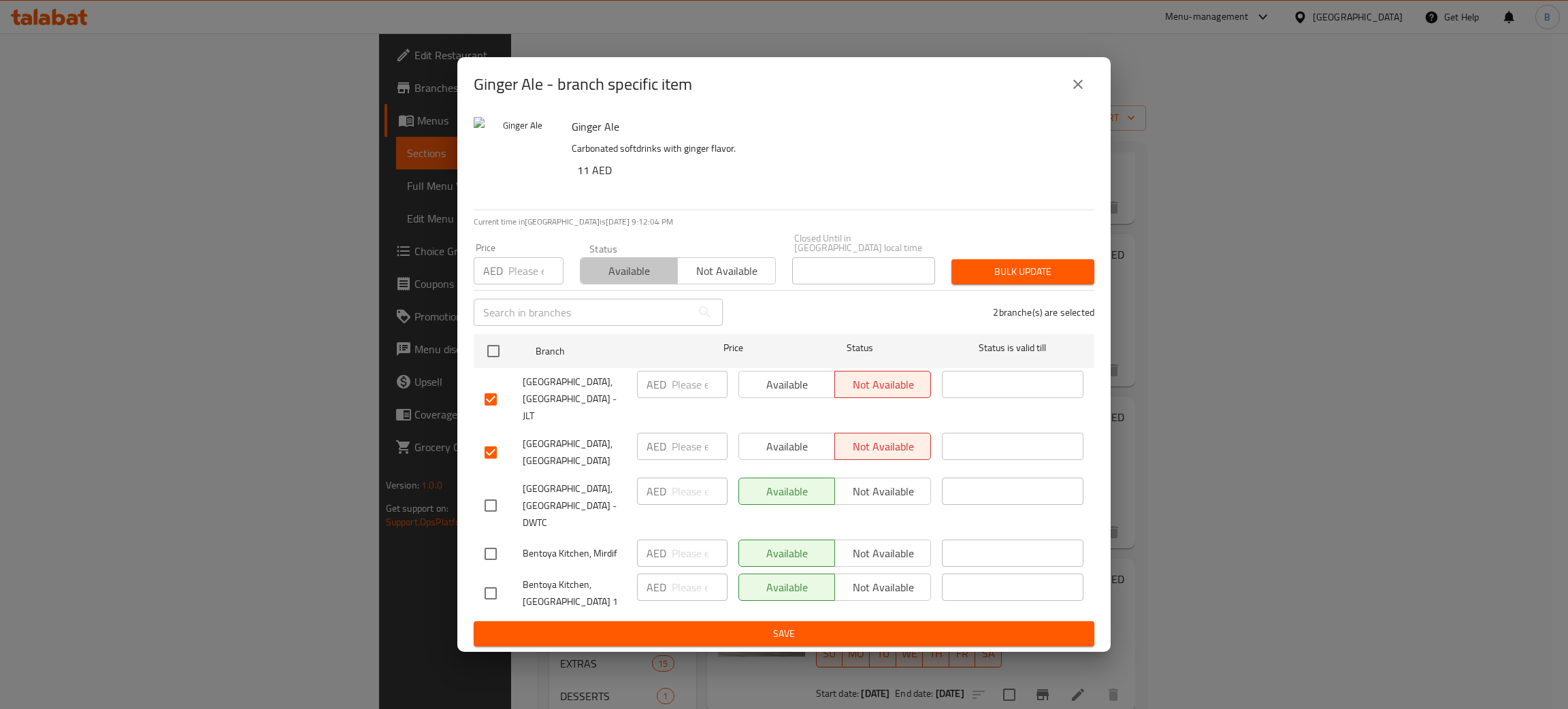
click at [626, 280] on span "Available" at bounding box center [630, 271] width 87 height 20
click at [806, 386] on span "Available" at bounding box center [787, 385] width 85 height 20
click at [795, 460] on button "Available" at bounding box center [787, 447] width 96 height 27
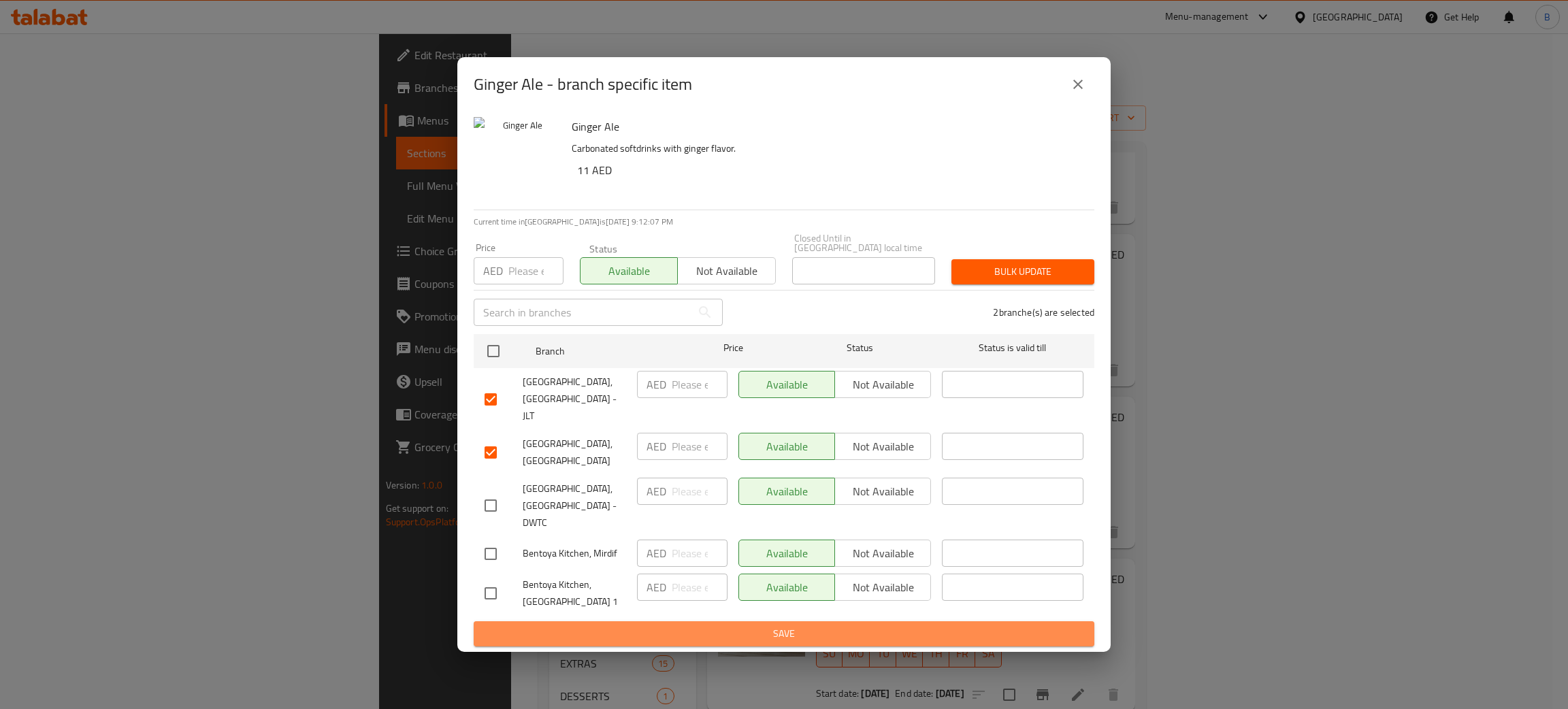
click at [794, 636] on span "Save" at bounding box center [784, 634] width 599 height 17
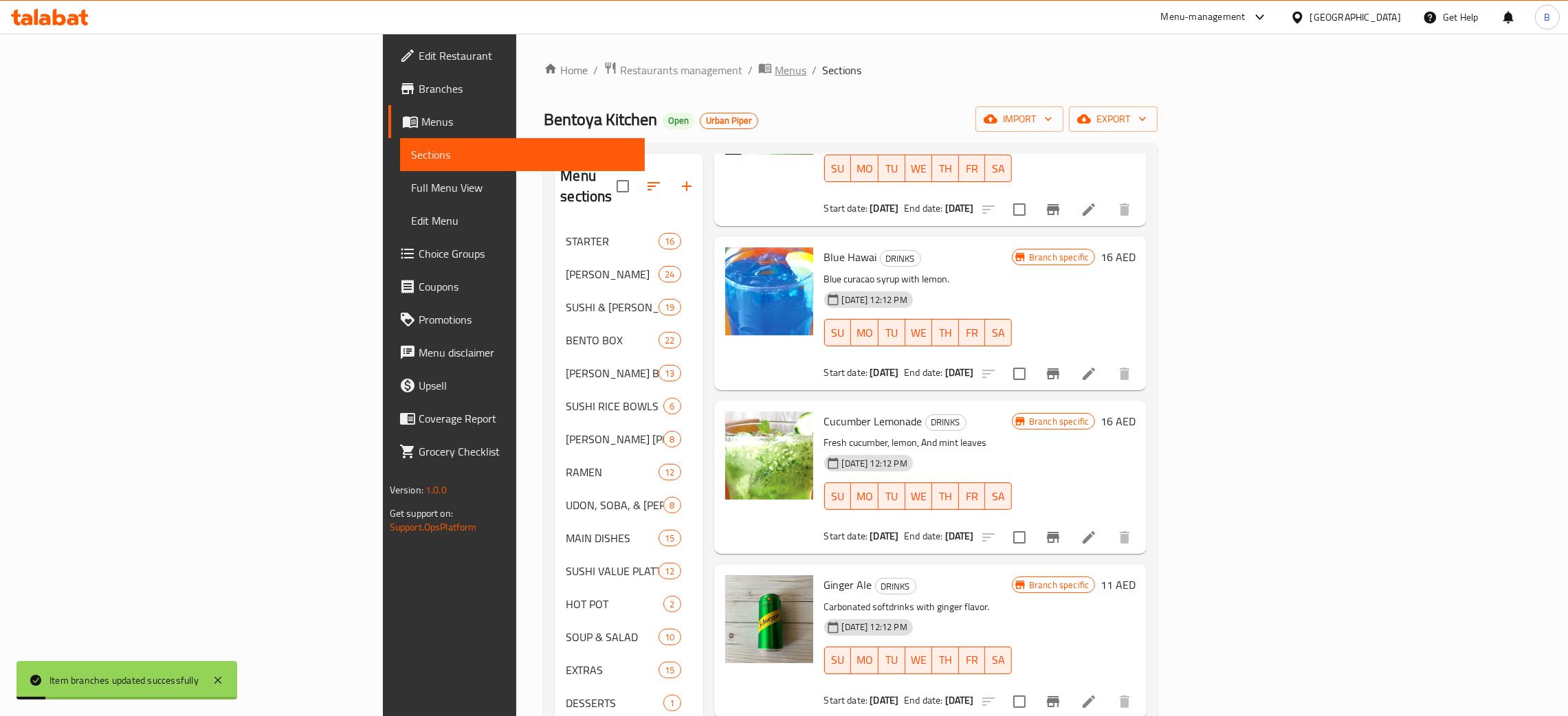
click at [774, 75] on span "Menus" at bounding box center [790, 70] width 32 height 16
